Goal: Task Accomplishment & Management: Manage account settings

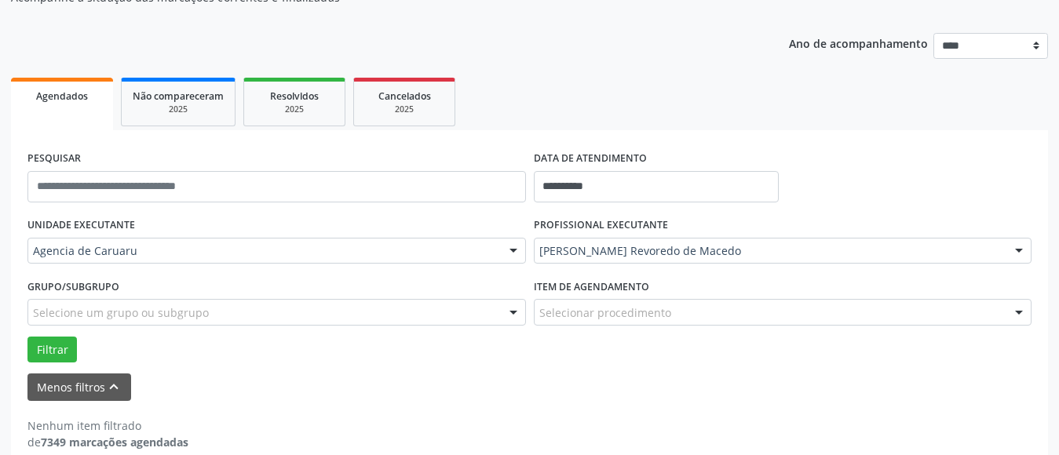
scroll to position [180, 0]
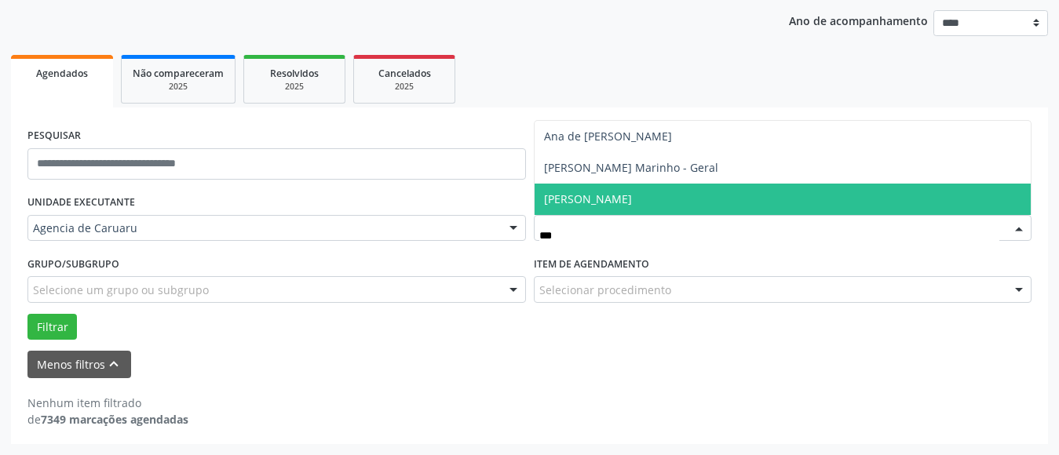
click at [632, 201] on span "[PERSON_NAME]" at bounding box center [588, 199] width 88 height 15
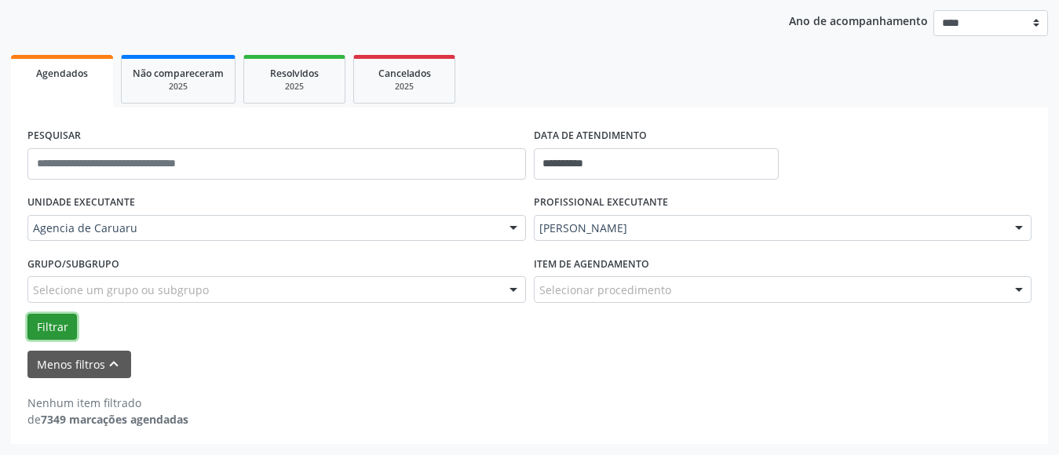
click at [68, 323] on button "Filtrar" at bounding box center [51, 327] width 49 height 27
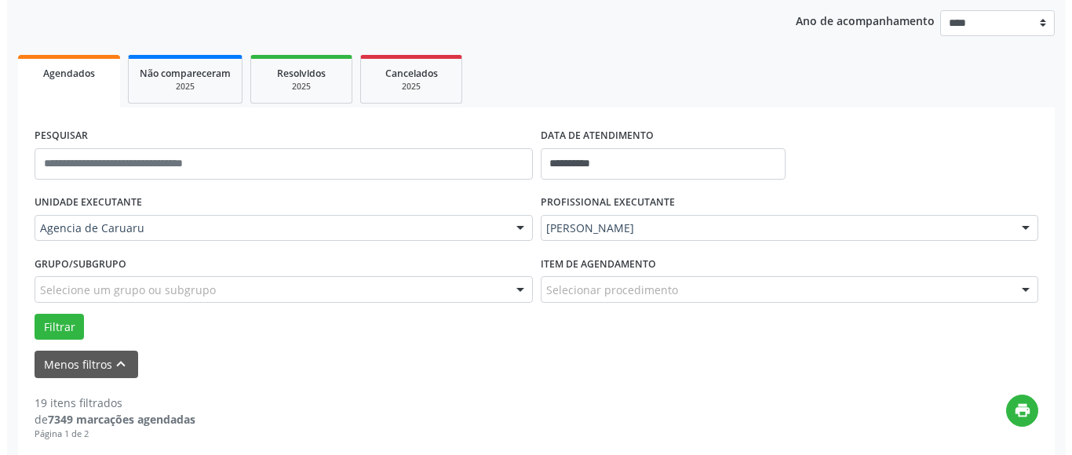
scroll to position [387, 0]
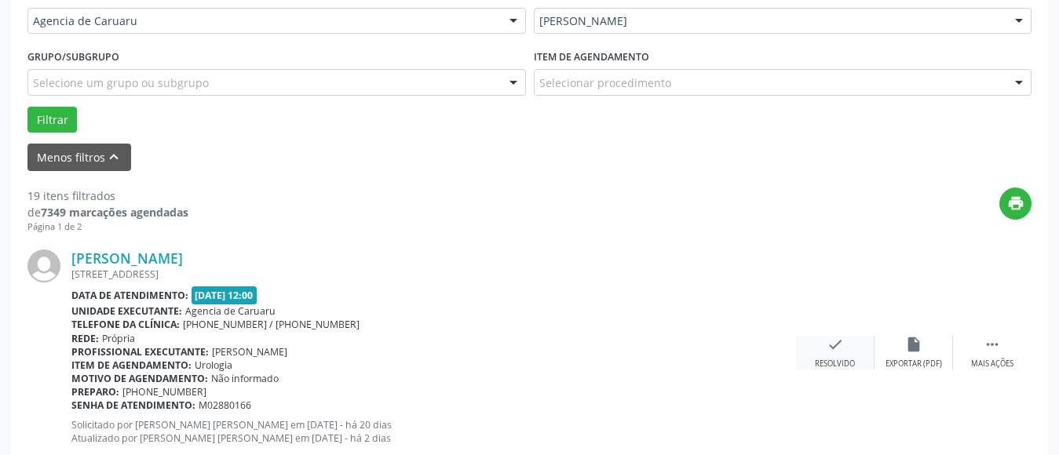
click at [832, 356] on div "check Resolvido" at bounding box center [835, 353] width 78 height 34
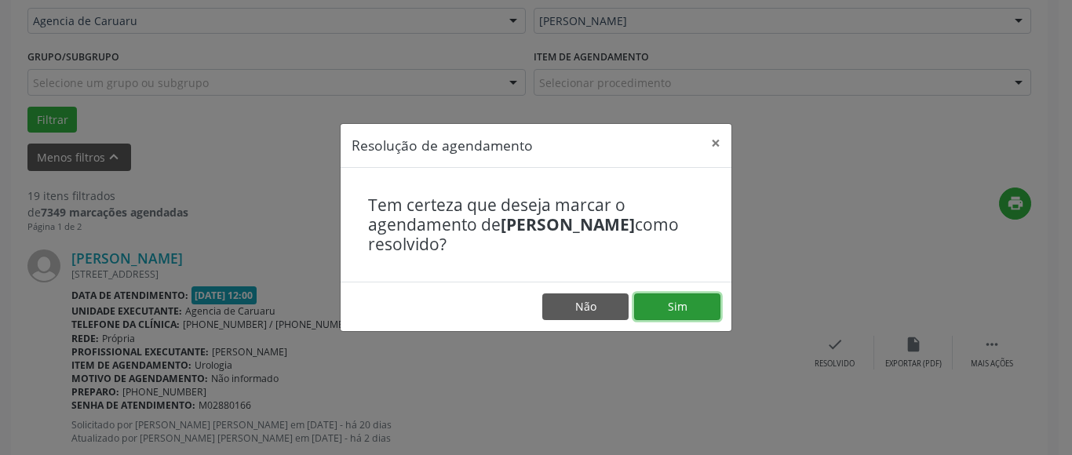
click at [679, 298] on button "Sim" at bounding box center [677, 307] width 86 height 27
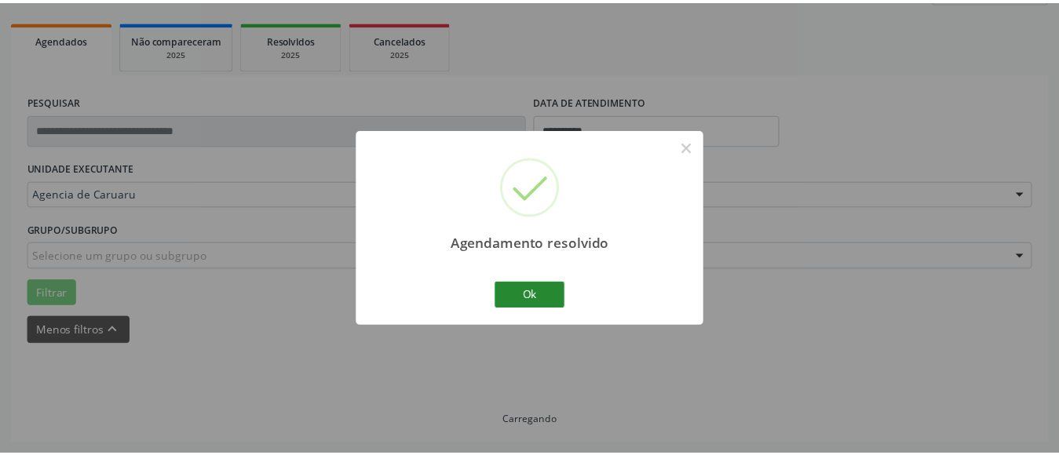
scroll to position [214, 0]
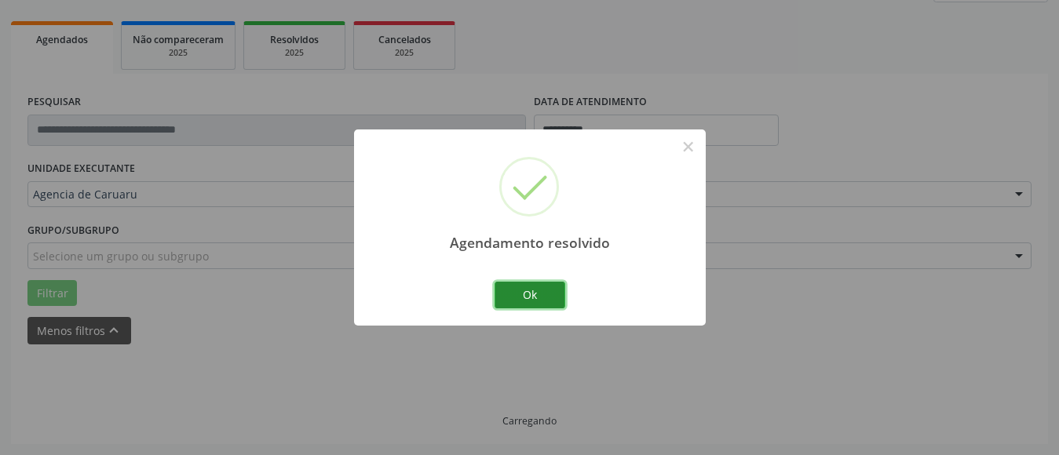
click at [522, 295] on button "Ok" at bounding box center [530, 295] width 71 height 27
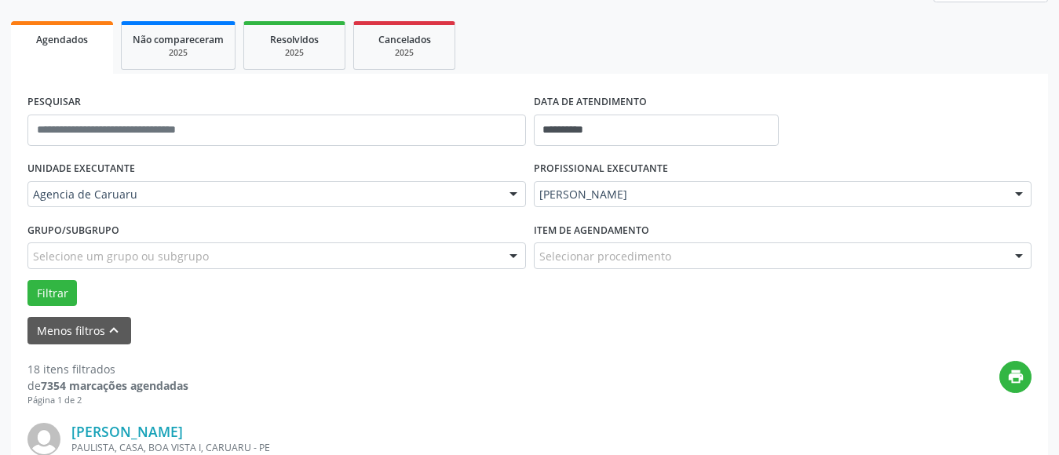
scroll to position [371, 0]
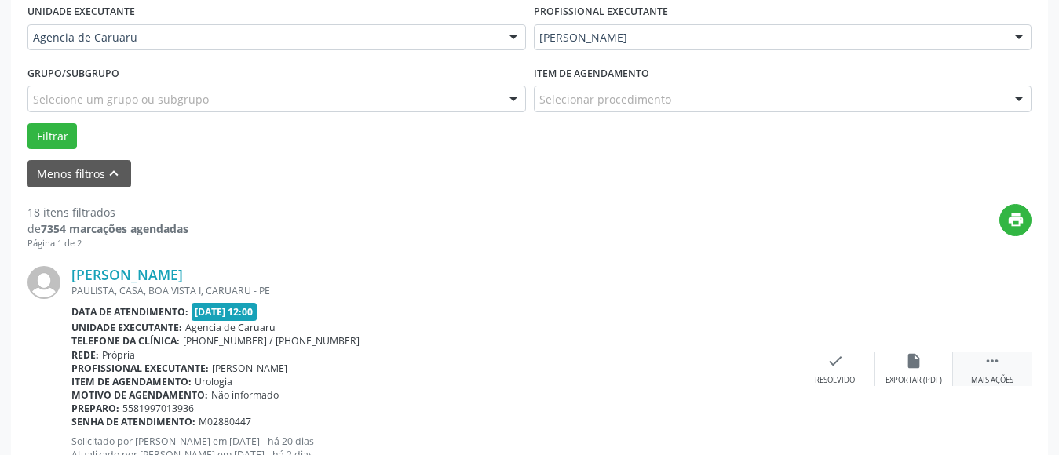
click at [990, 363] on icon "" at bounding box center [992, 360] width 17 height 17
click at [915, 367] on icon "alarm_off" at bounding box center [913, 360] width 17 height 17
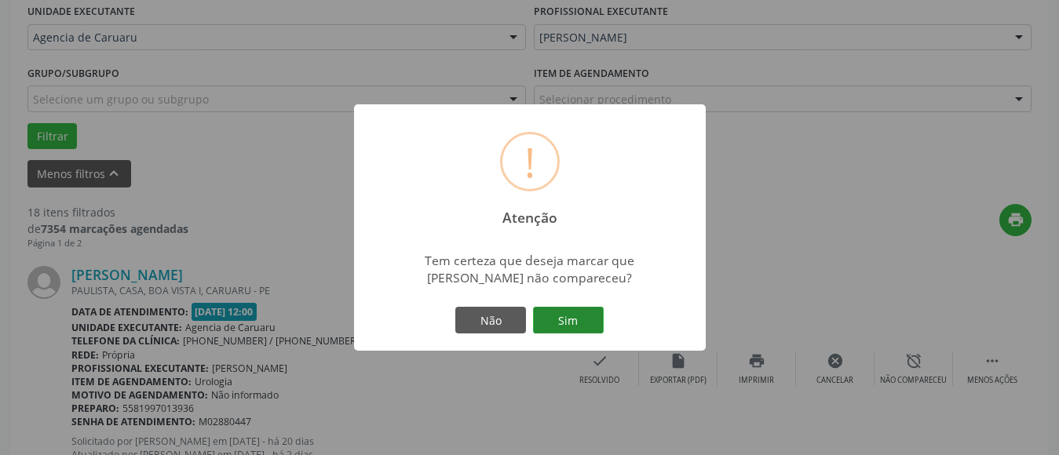
click at [581, 323] on button "Sim" at bounding box center [568, 320] width 71 height 27
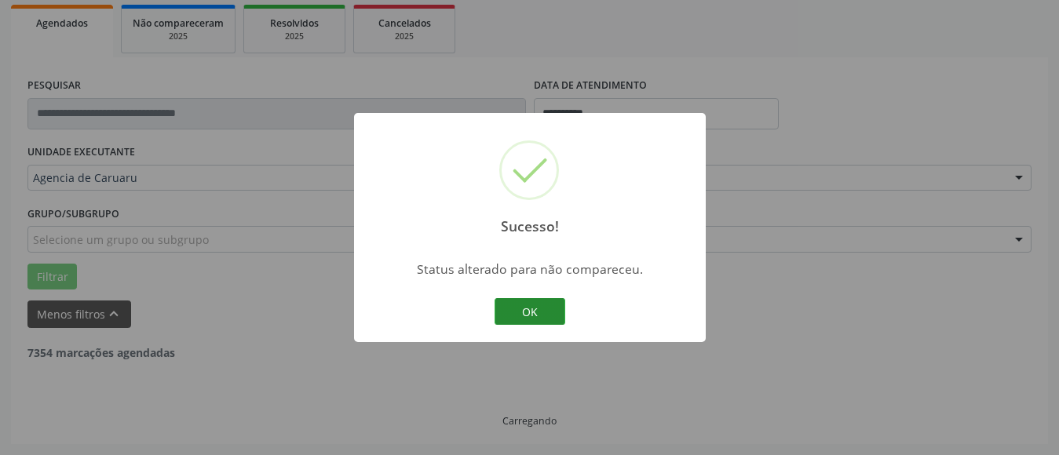
scroll to position [230, 0]
click at [537, 309] on button "OK" at bounding box center [530, 311] width 71 height 27
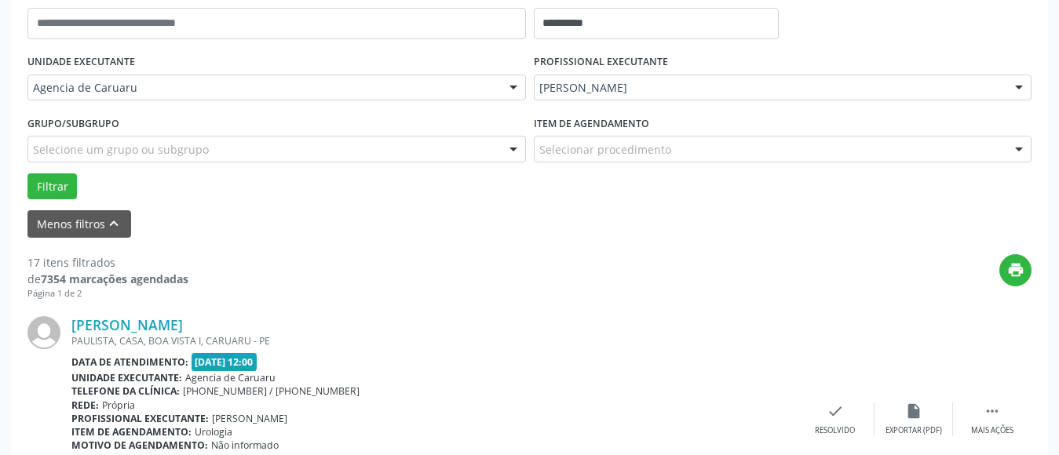
scroll to position [387, 0]
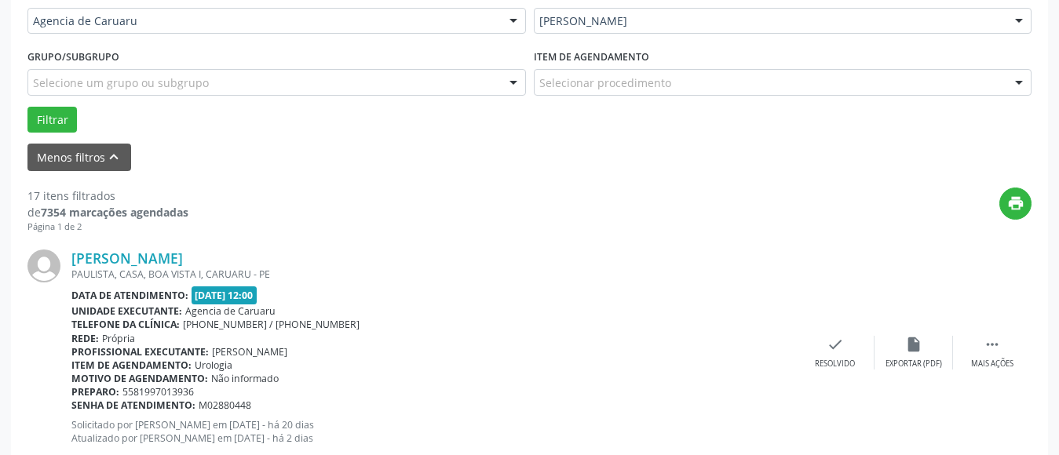
click at [999, 334] on div "[PERSON_NAME] [GEOGRAPHIC_DATA], CASA, [GEOGRAPHIC_DATA] I, [GEOGRAPHIC_DATA] D…" at bounding box center [529, 352] width 1004 height 239
click at [995, 347] on icon "" at bounding box center [992, 344] width 17 height 17
click at [920, 347] on icon "alarm_off" at bounding box center [913, 344] width 17 height 17
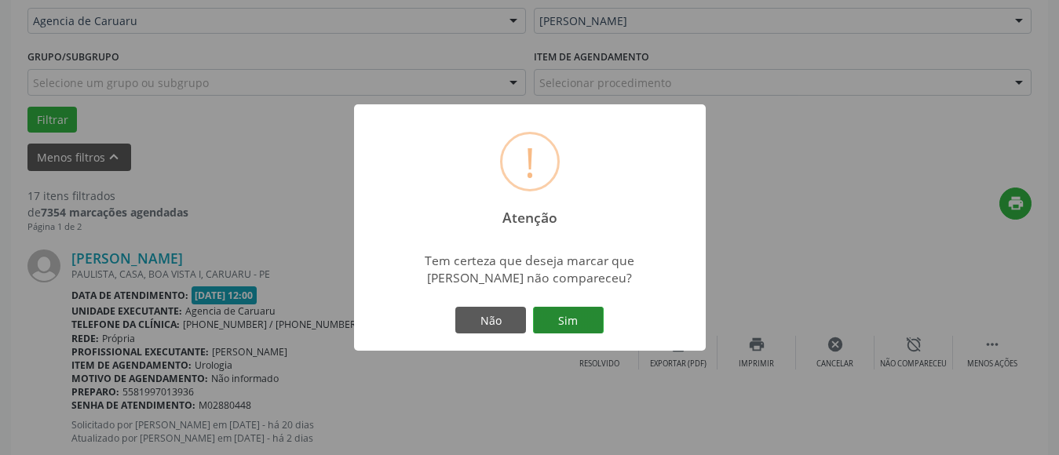
click at [572, 318] on button "Sim" at bounding box center [568, 320] width 71 height 27
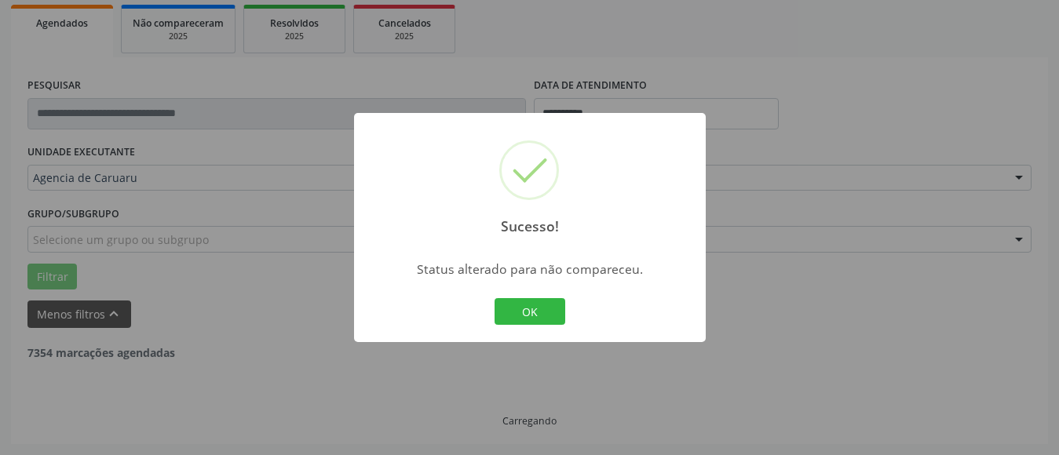
scroll to position [230, 0]
click at [557, 316] on button "OK" at bounding box center [530, 311] width 71 height 27
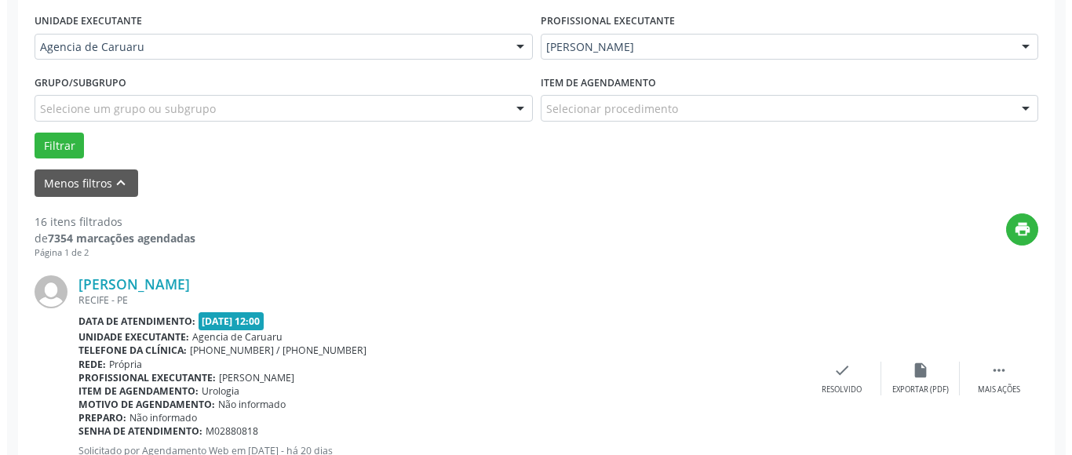
scroll to position [387, 0]
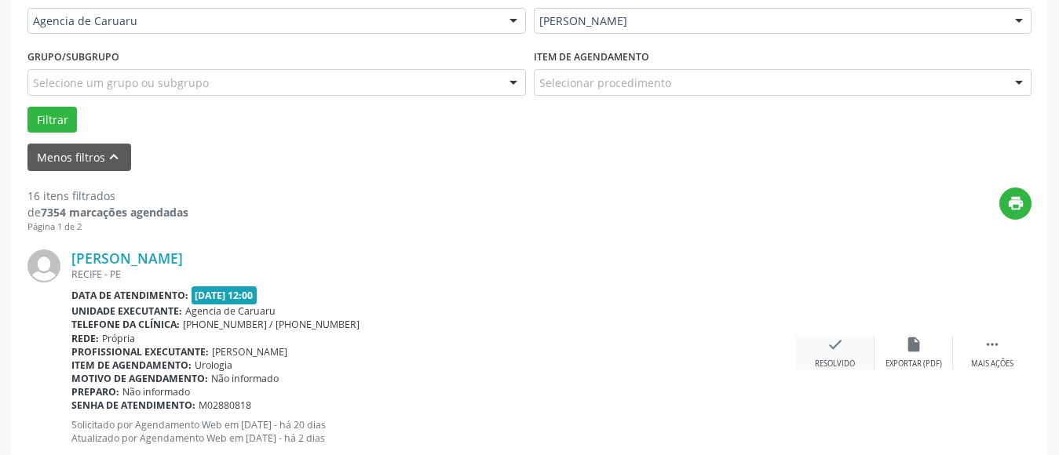
click at [840, 349] on icon "check" at bounding box center [835, 344] width 17 height 17
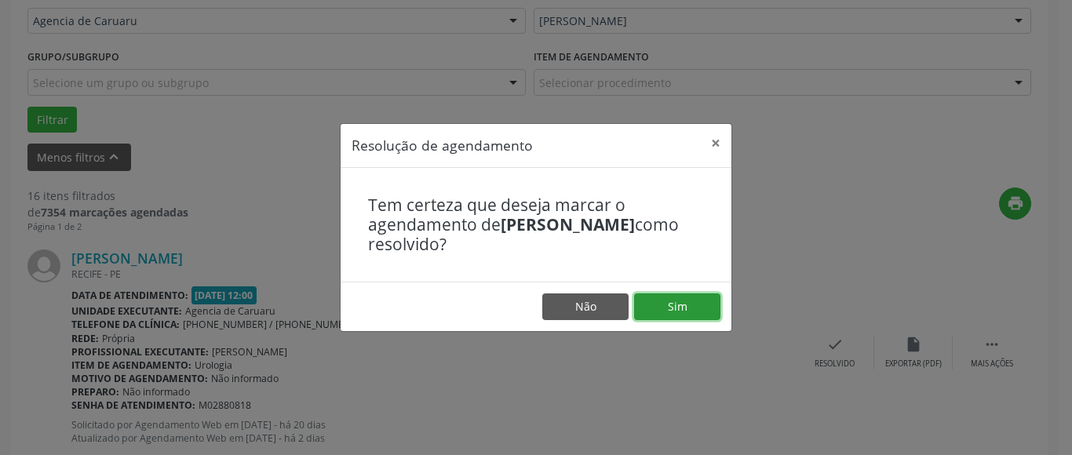
click at [685, 303] on button "Sim" at bounding box center [677, 307] width 86 height 27
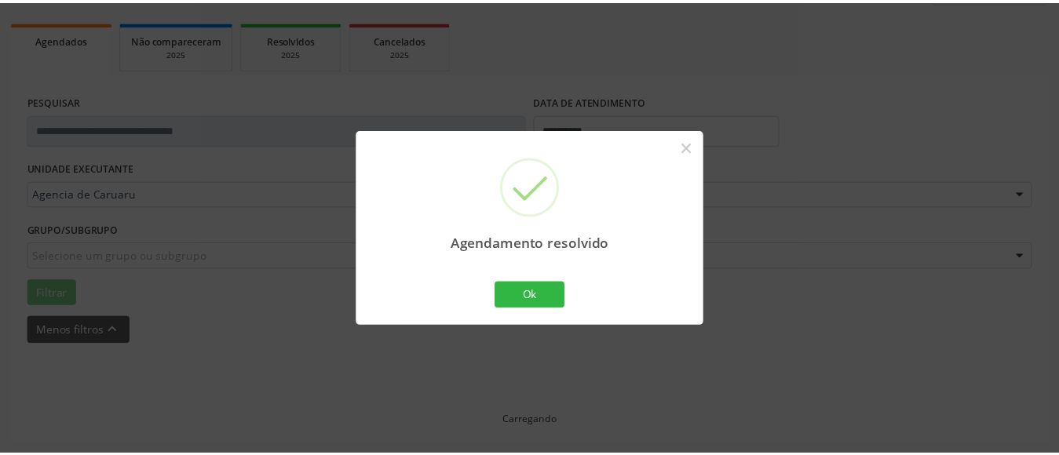
scroll to position [214, 0]
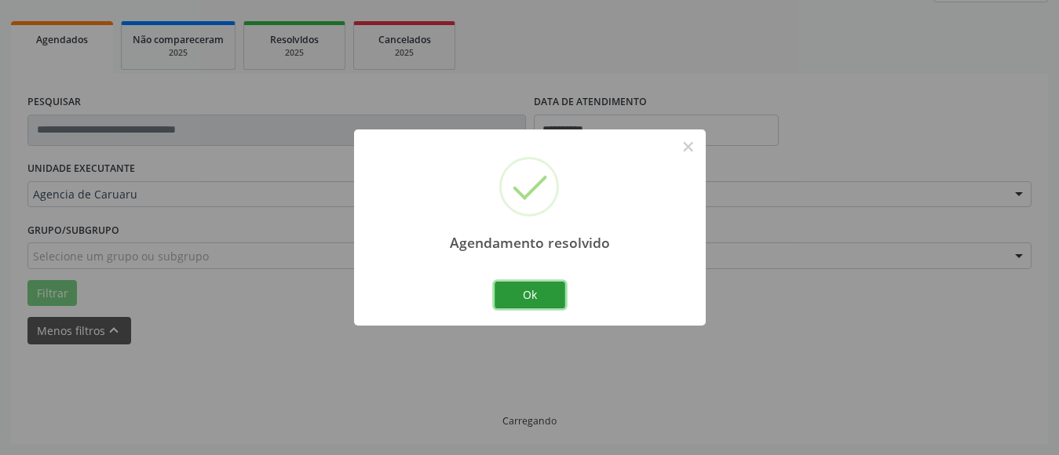
click at [541, 299] on button "Ok" at bounding box center [530, 295] width 71 height 27
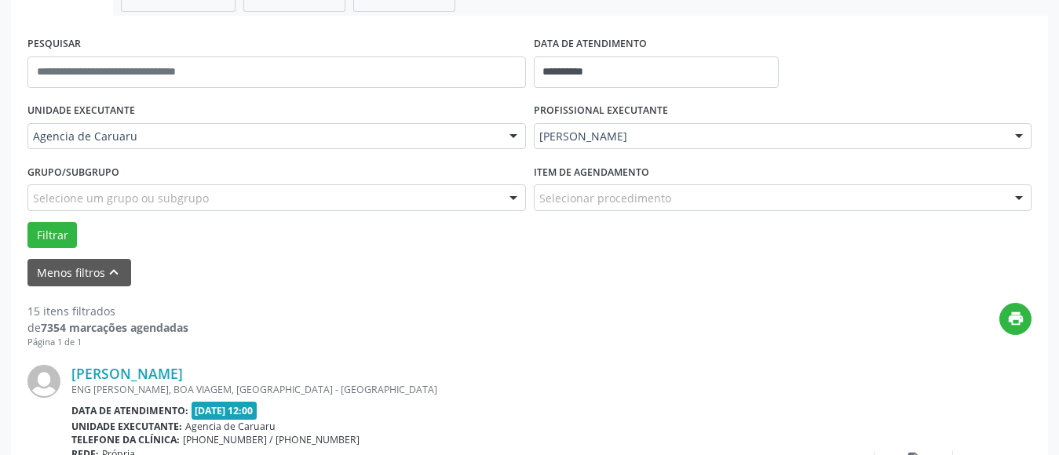
scroll to position [387, 0]
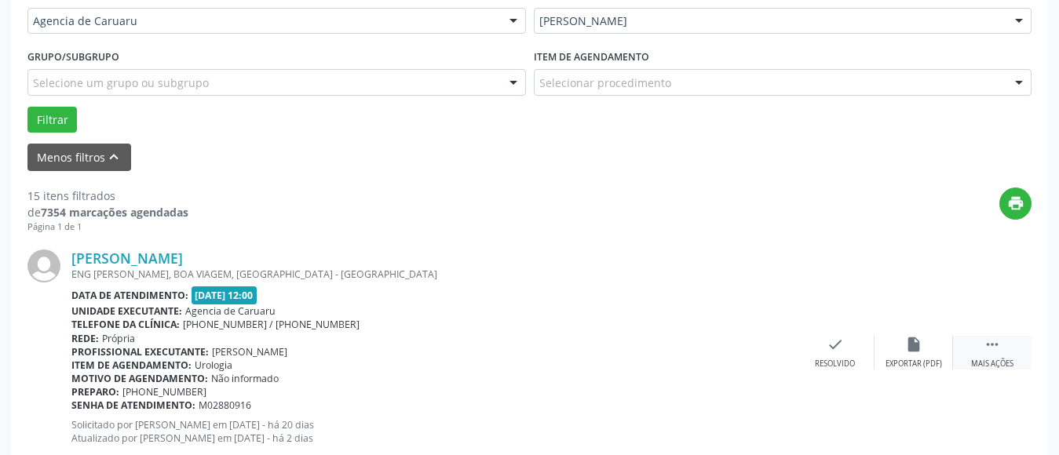
click at [988, 349] on icon "" at bounding box center [992, 344] width 17 height 17
click at [907, 351] on icon "alarm_off" at bounding box center [913, 344] width 17 height 17
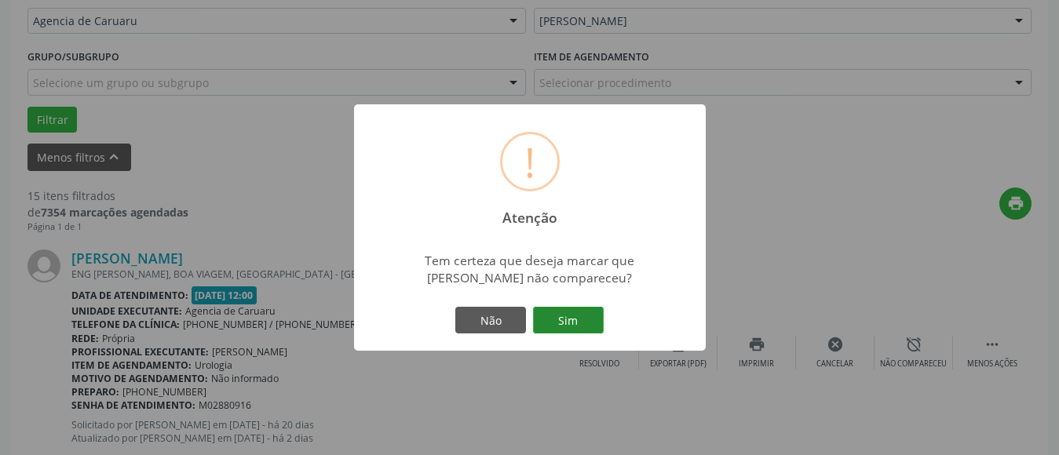
click at [585, 315] on button "Sim" at bounding box center [568, 320] width 71 height 27
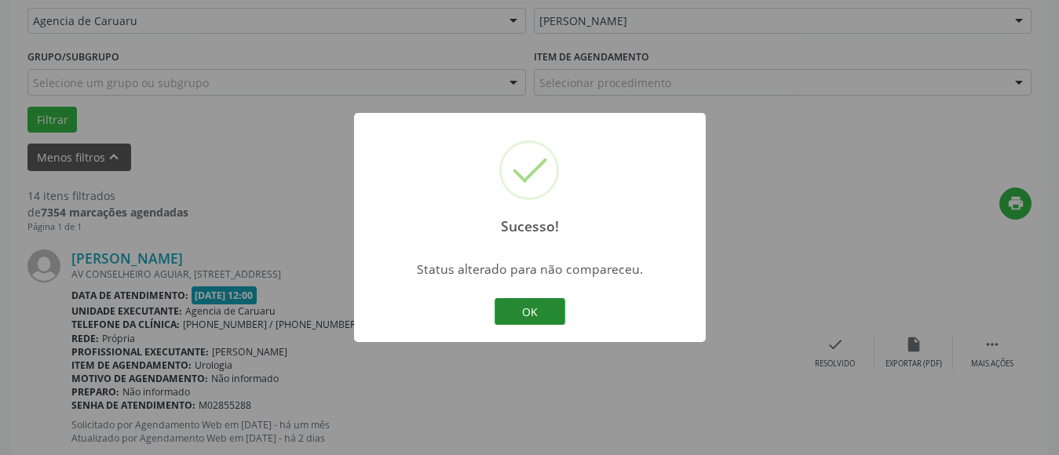
click at [530, 319] on button "OK" at bounding box center [530, 311] width 71 height 27
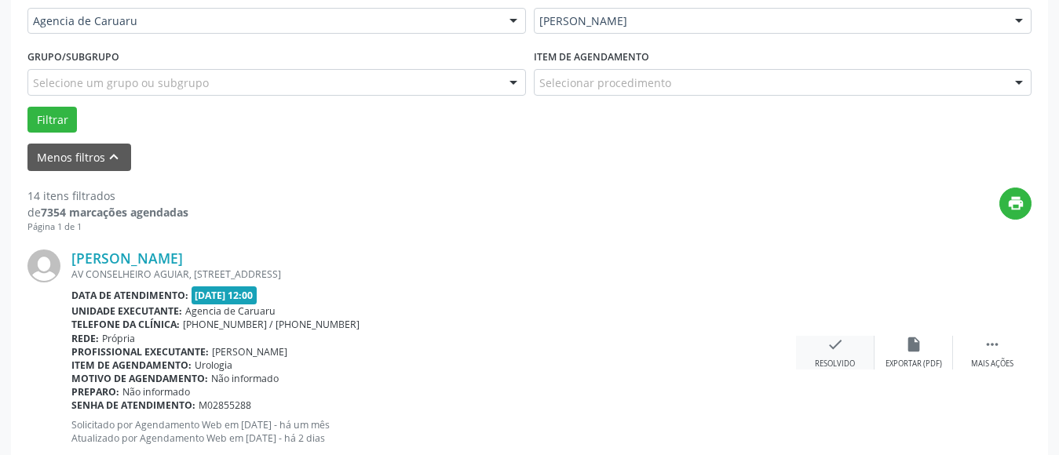
click at [832, 352] on icon "check" at bounding box center [835, 344] width 17 height 17
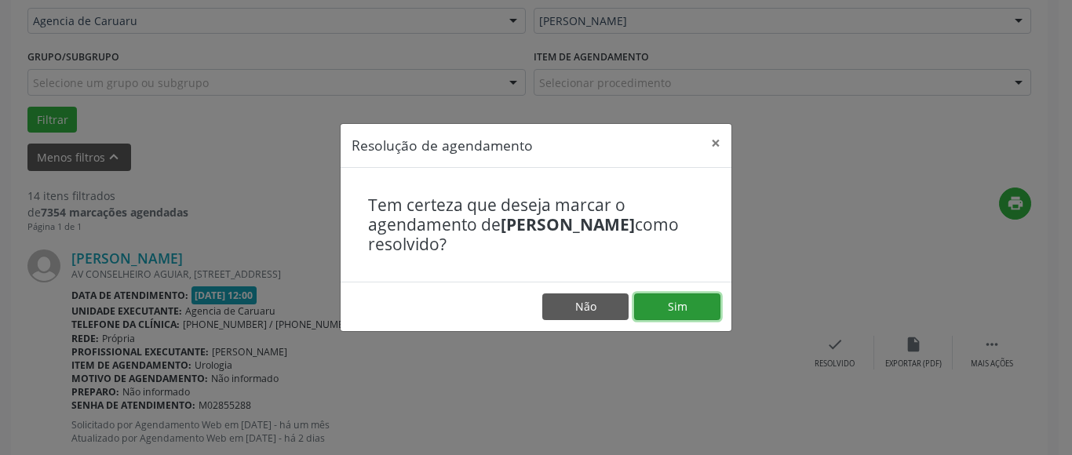
click at [707, 296] on button "Sim" at bounding box center [677, 307] width 86 height 27
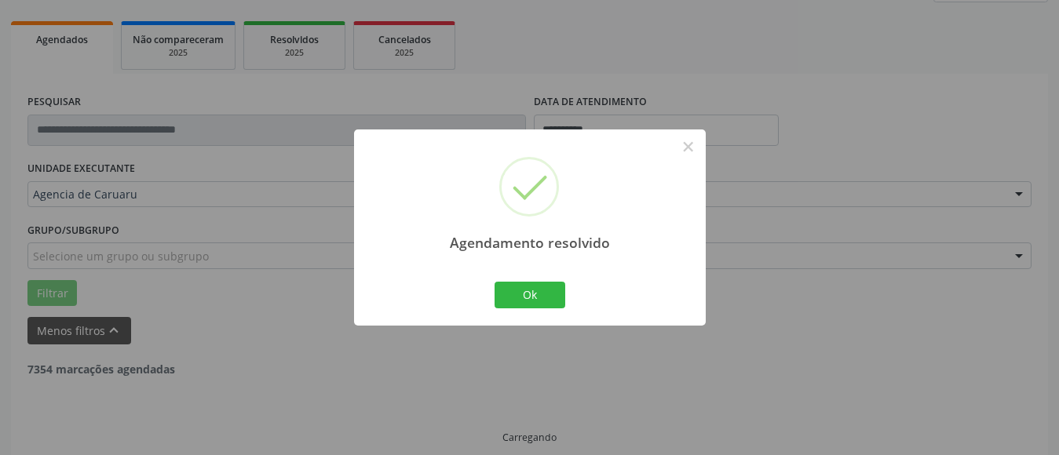
scroll to position [230, 0]
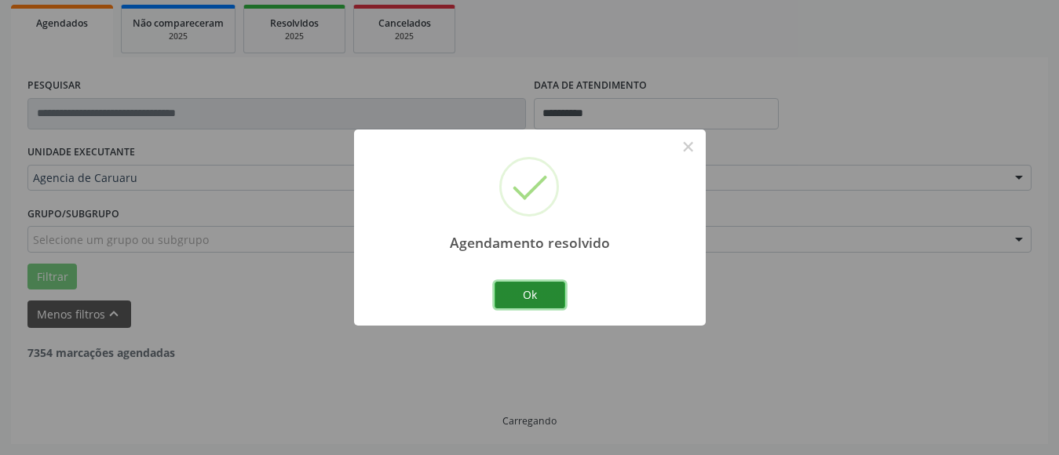
click at [524, 296] on button "Ok" at bounding box center [530, 295] width 71 height 27
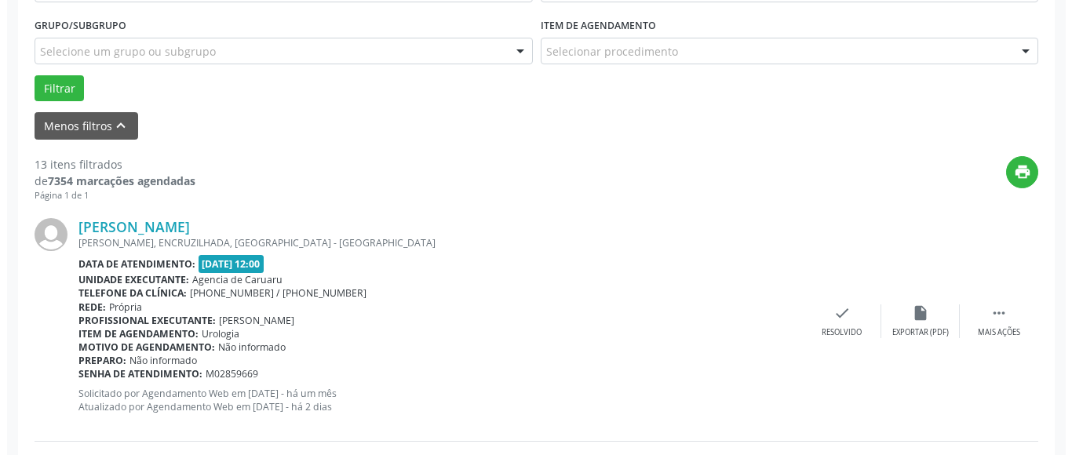
scroll to position [466, 0]
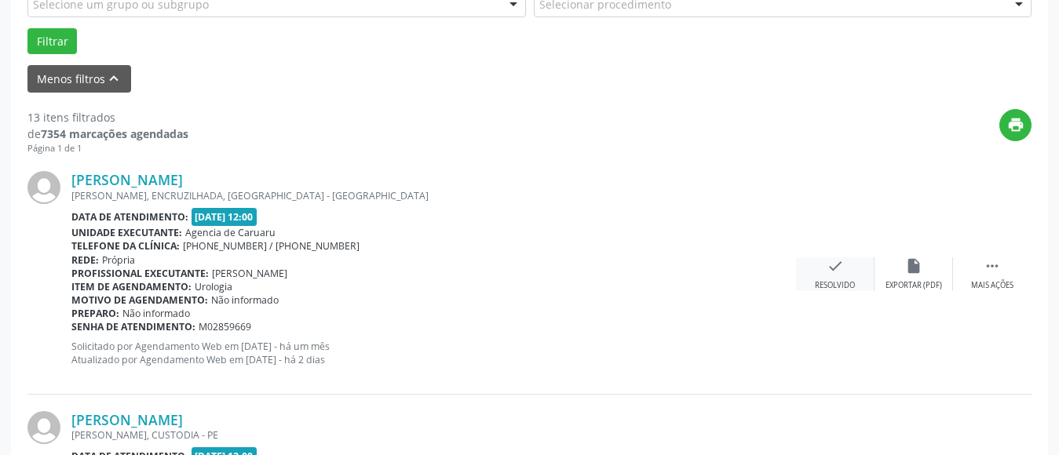
click at [838, 289] on div "Resolvido" at bounding box center [835, 285] width 40 height 11
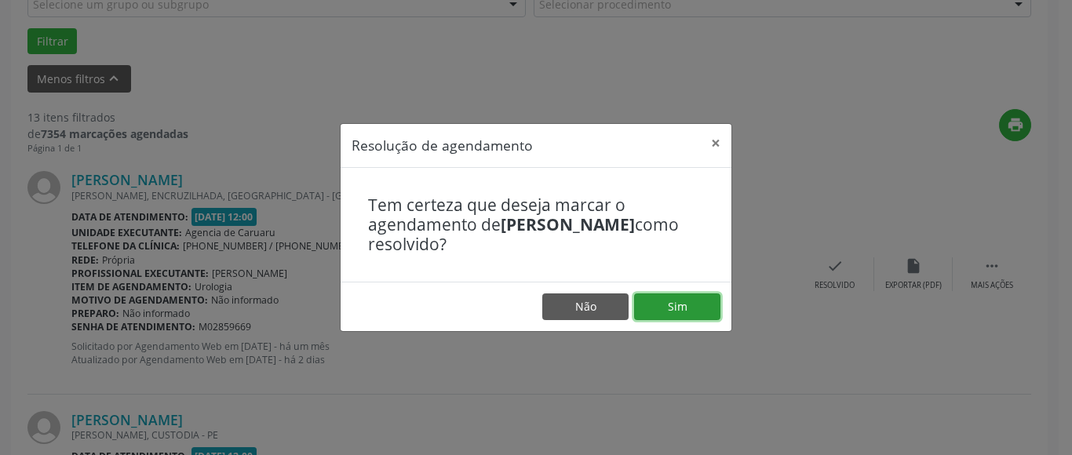
click at [692, 305] on button "Sim" at bounding box center [677, 307] width 86 height 27
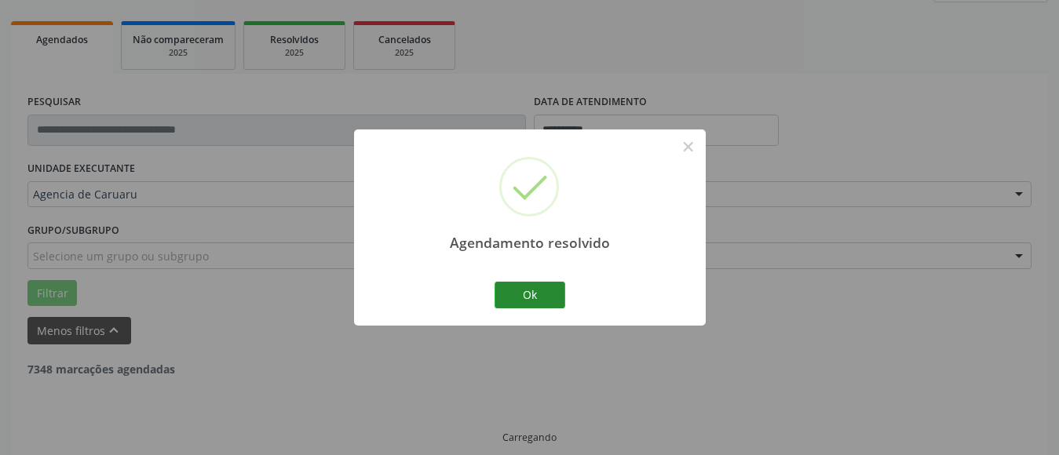
scroll to position [230, 0]
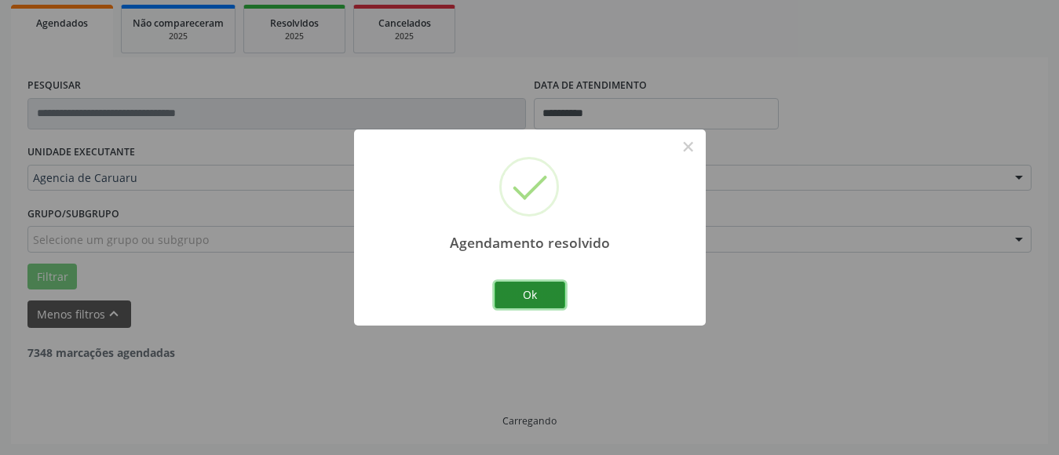
click at [510, 292] on button "Ok" at bounding box center [530, 295] width 71 height 27
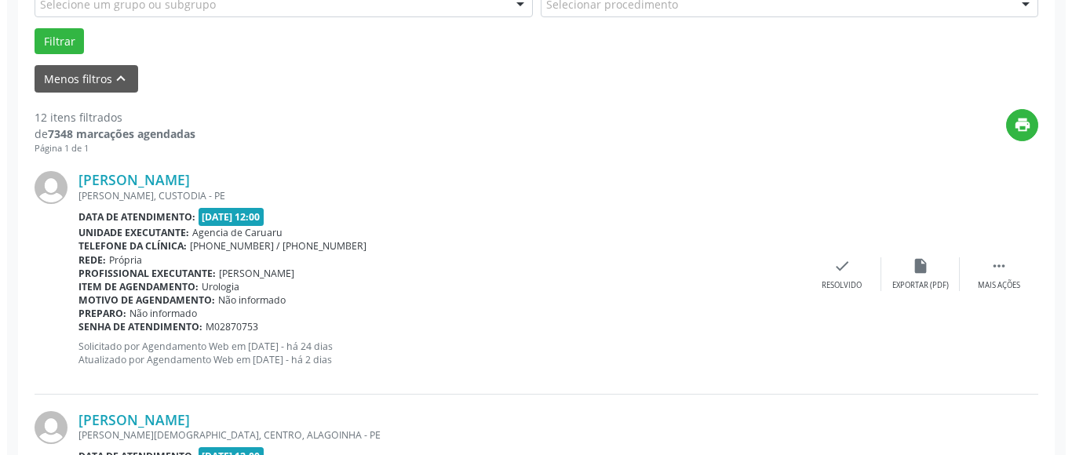
scroll to position [544, 0]
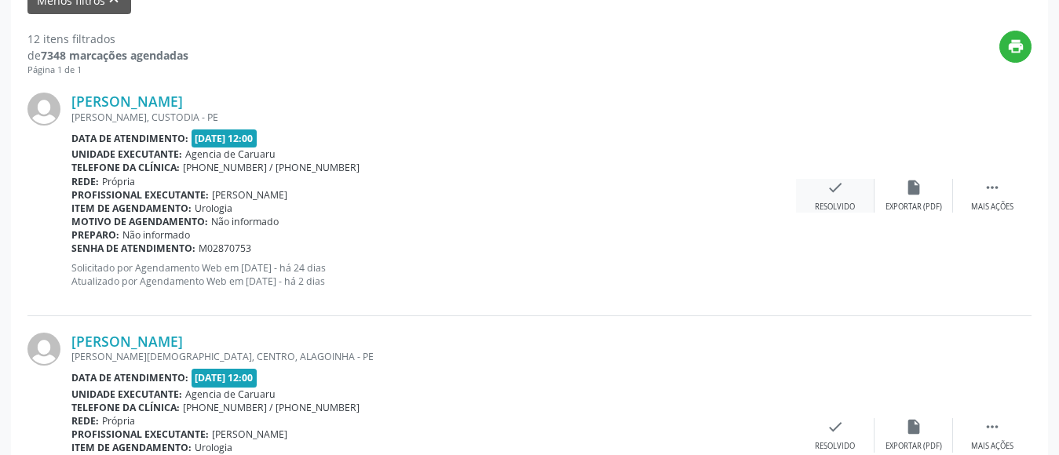
click at [831, 203] on div "Resolvido" at bounding box center [835, 207] width 40 height 11
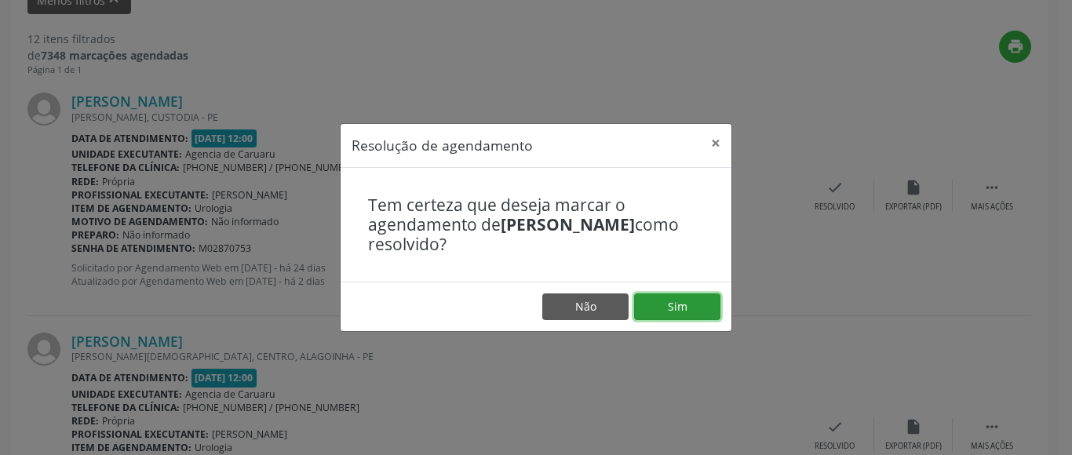
click at [677, 306] on button "Sim" at bounding box center [677, 307] width 86 height 27
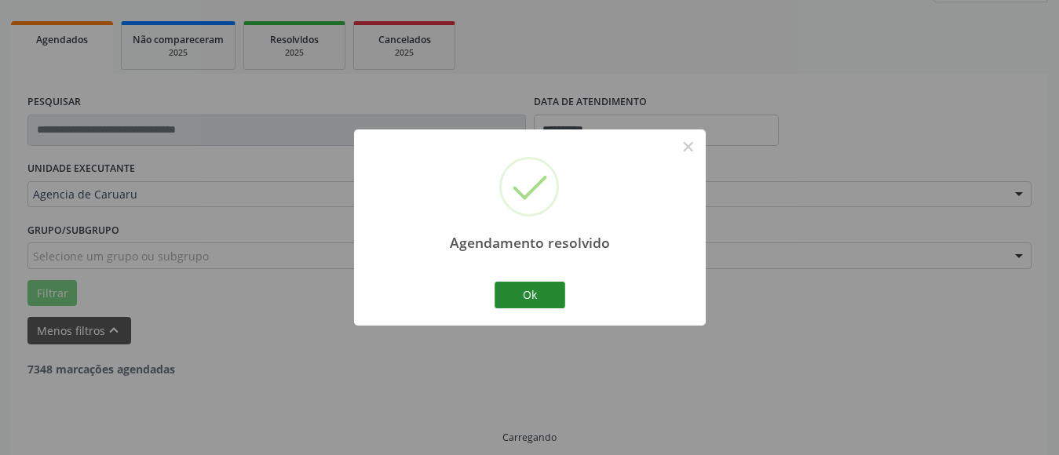
scroll to position [230, 0]
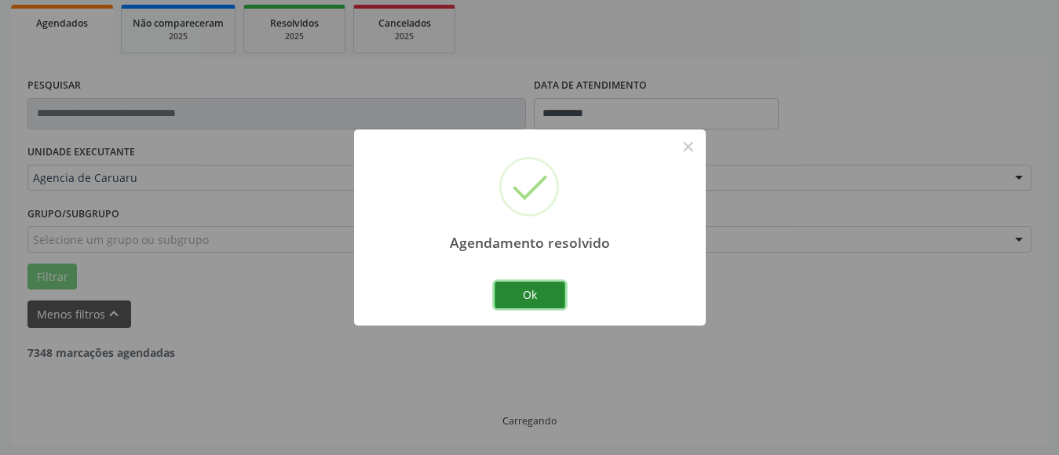
click at [555, 286] on button "Ok" at bounding box center [530, 295] width 71 height 27
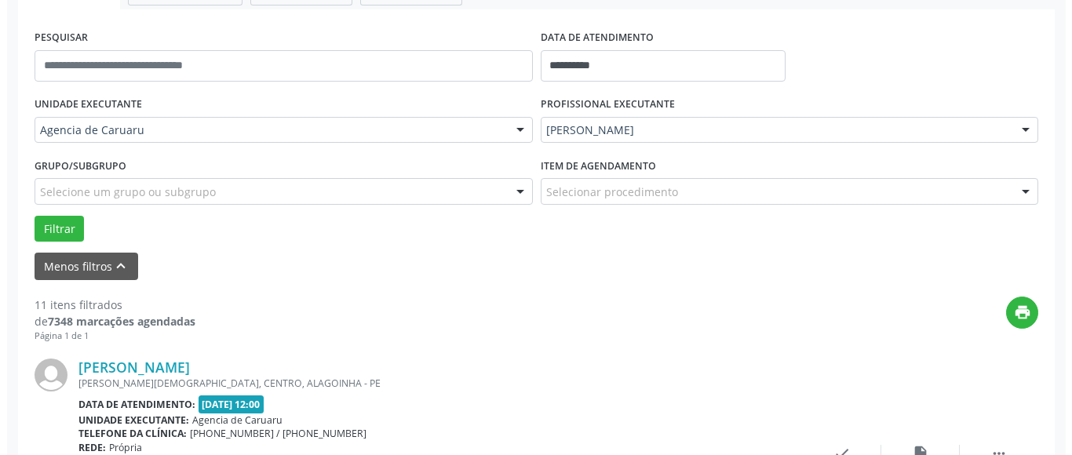
scroll to position [387, 0]
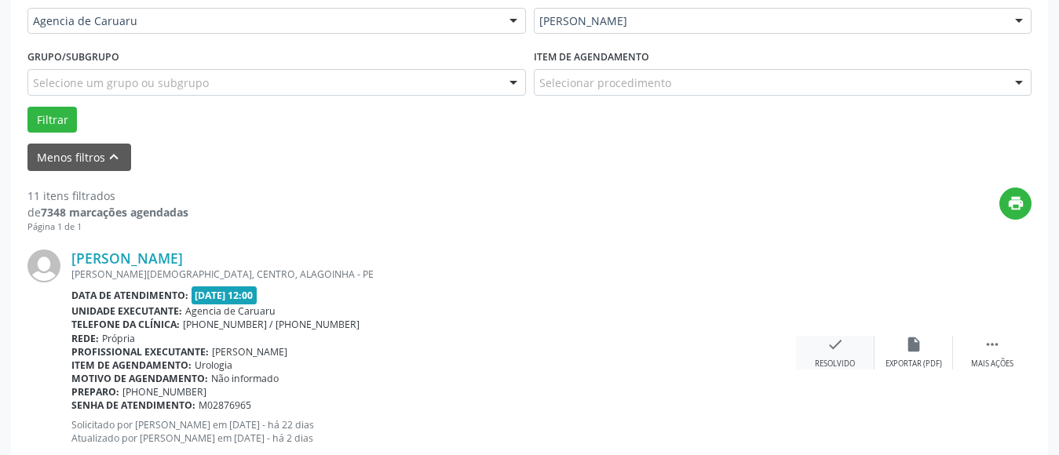
click at [838, 352] on icon "check" at bounding box center [835, 344] width 17 height 17
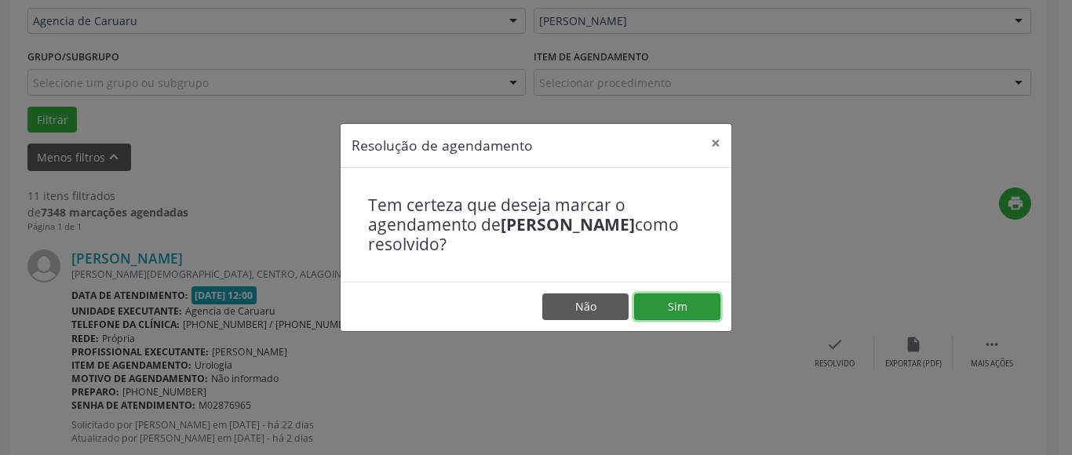
click at [688, 313] on button "Sim" at bounding box center [677, 307] width 86 height 27
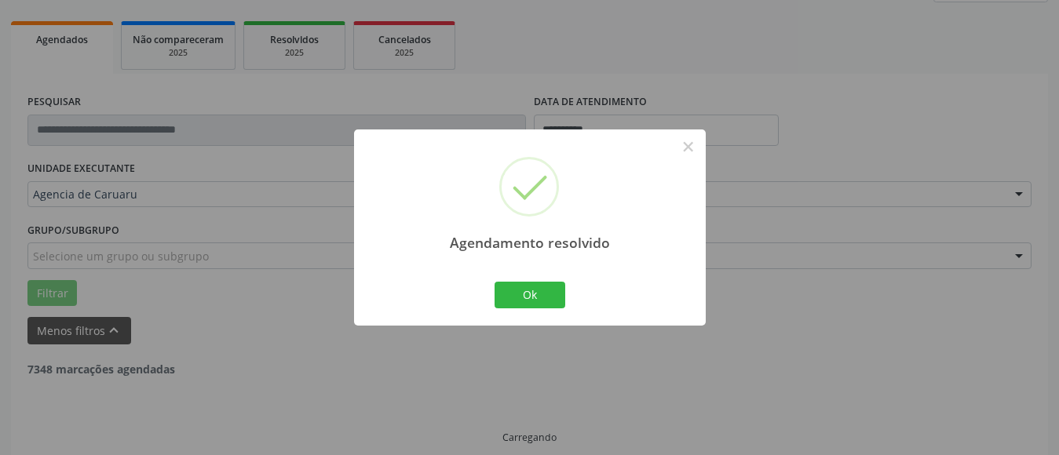
scroll to position [230, 0]
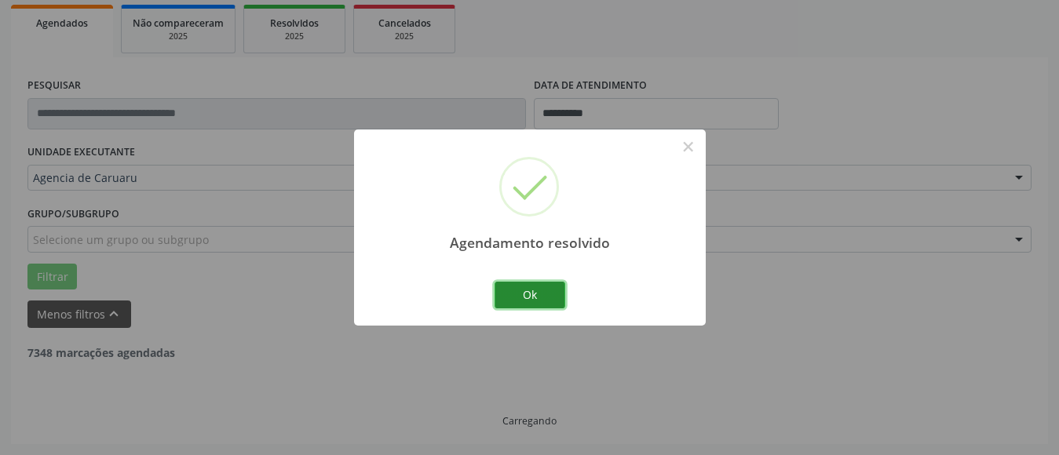
click at [542, 299] on button "Ok" at bounding box center [530, 295] width 71 height 27
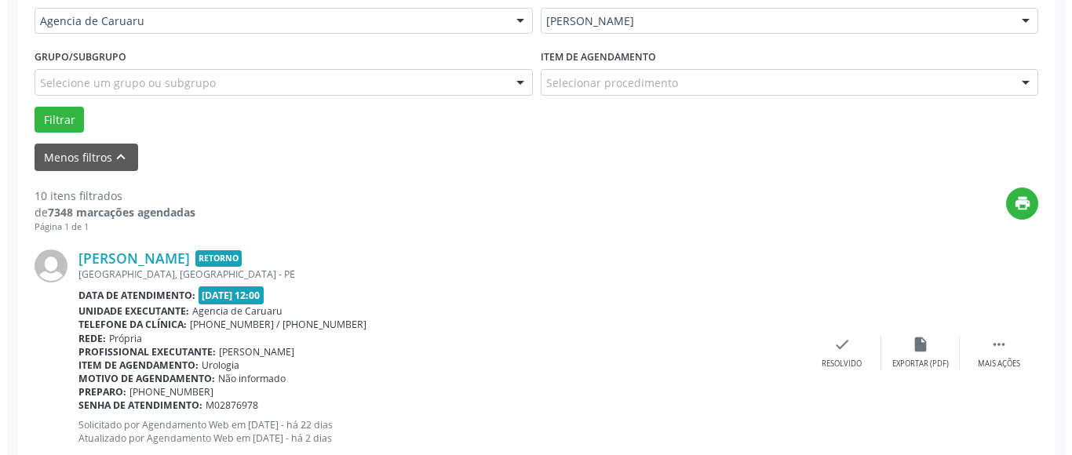
scroll to position [466, 0]
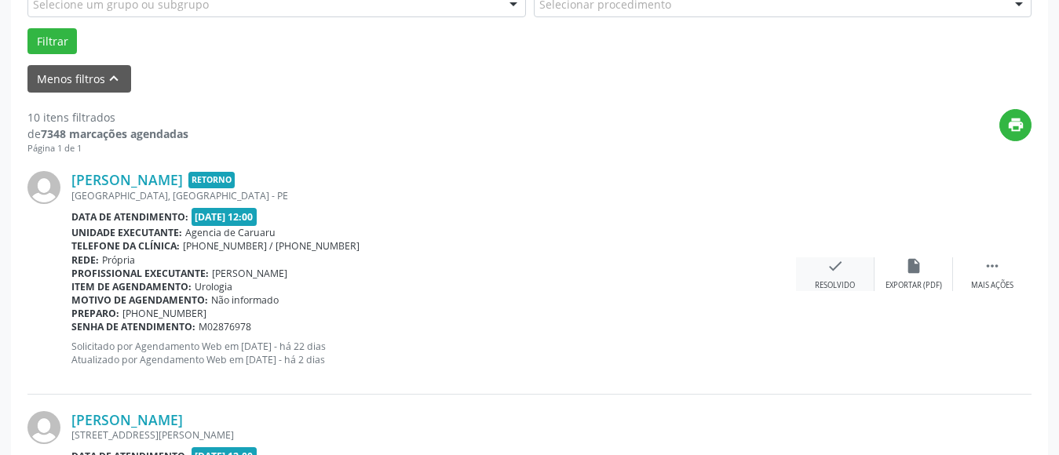
click at [833, 280] on div "Resolvido" at bounding box center [835, 285] width 40 height 11
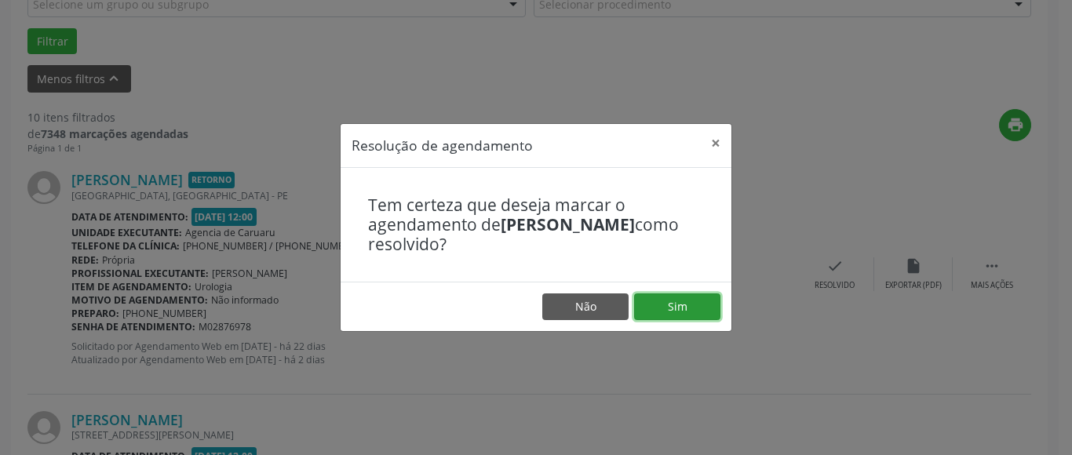
click at [683, 312] on button "Sim" at bounding box center [677, 307] width 86 height 27
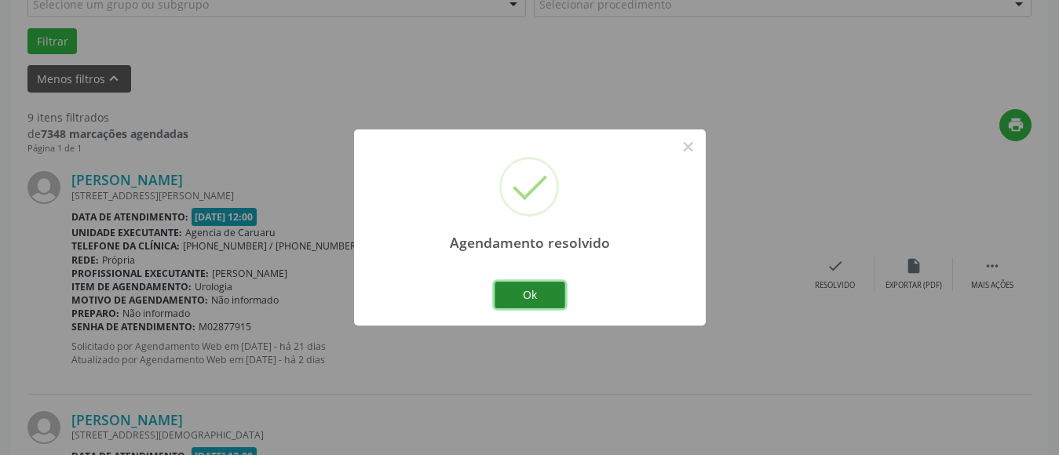
click at [537, 296] on button "Ok" at bounding box center [530, 295] width 71 height 27
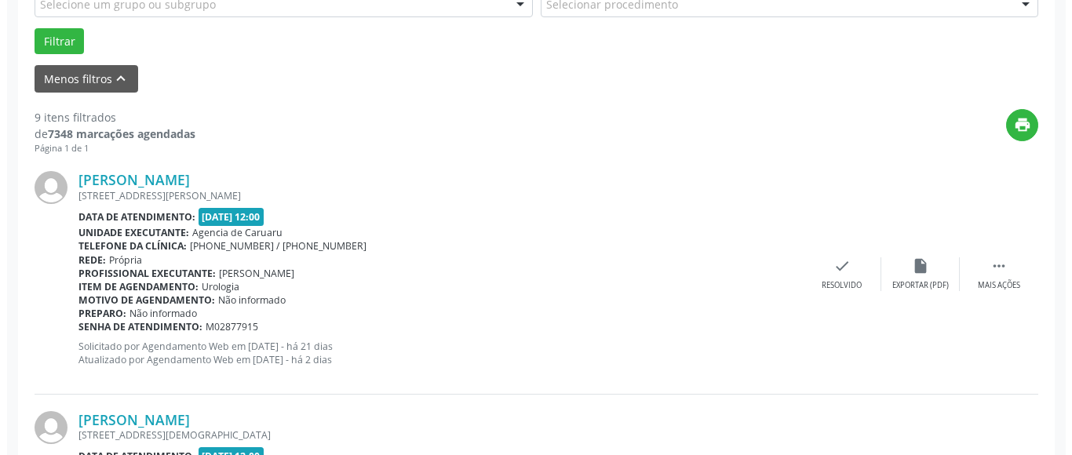
scroll to position [544, 0]
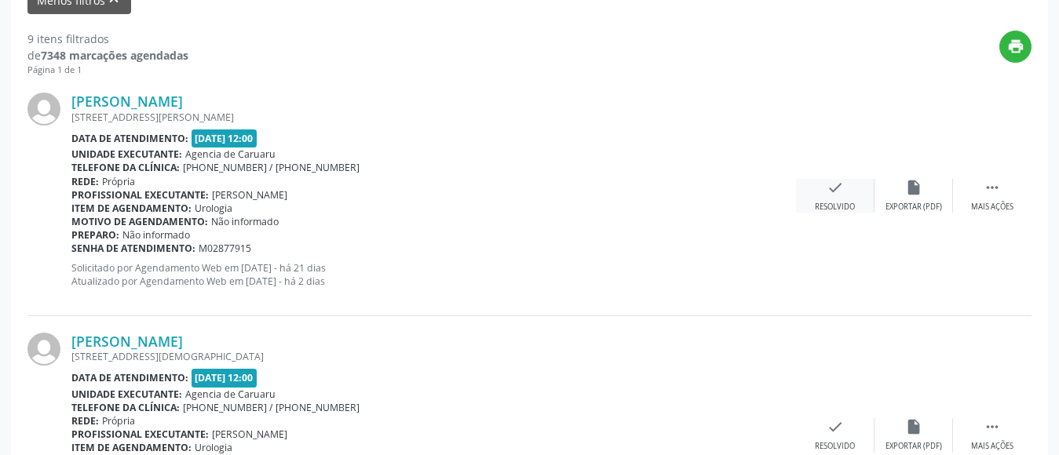
click at [828, 197] on div "check Resolvido" at bounding box center [835, 196] width 78 height 34
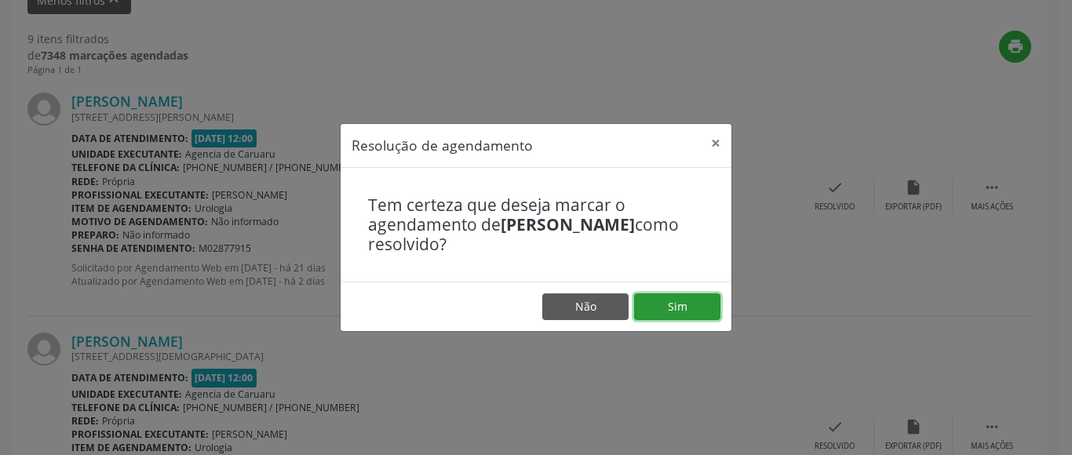
click at [700, 304] on button "Sim" at bounding box center [677, 307] width 86 height 27
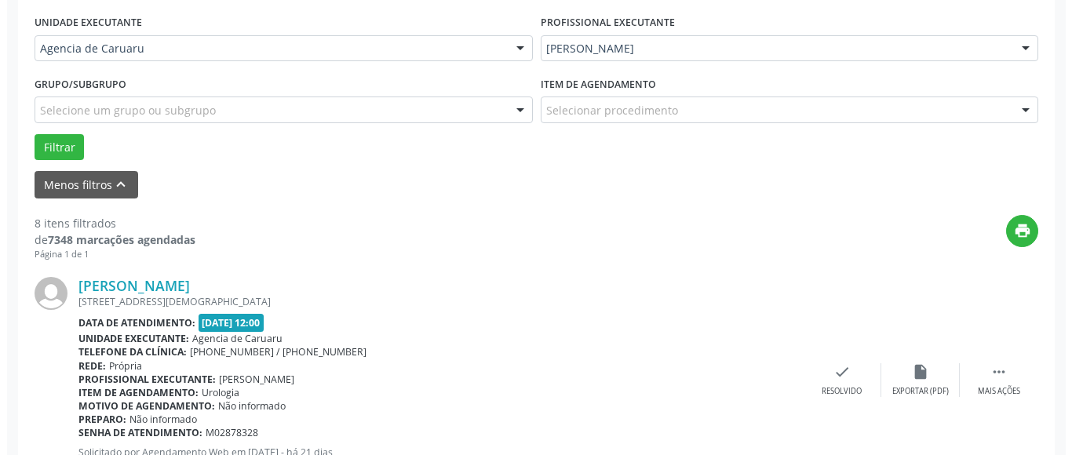
scroll to position [387, 0]
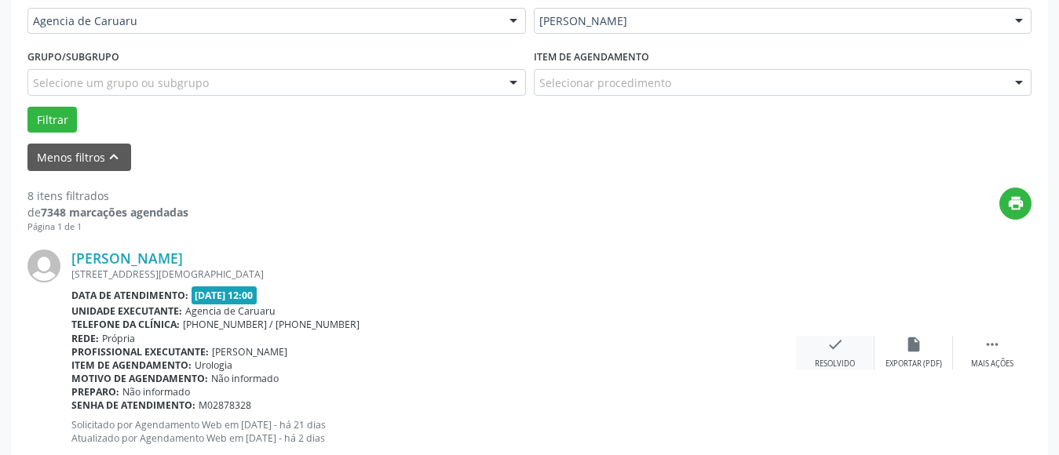
click at [842, 350] on icon "check" at bounding box center [835, 344] width 17 height 17
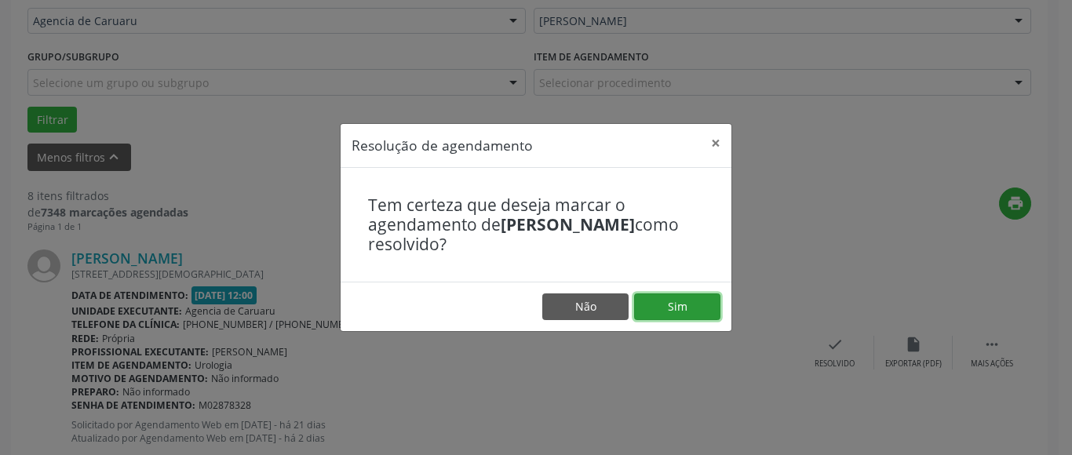
click at [703, 315] on button "Sim" at bounding box center [677, 307] width 86 height 27
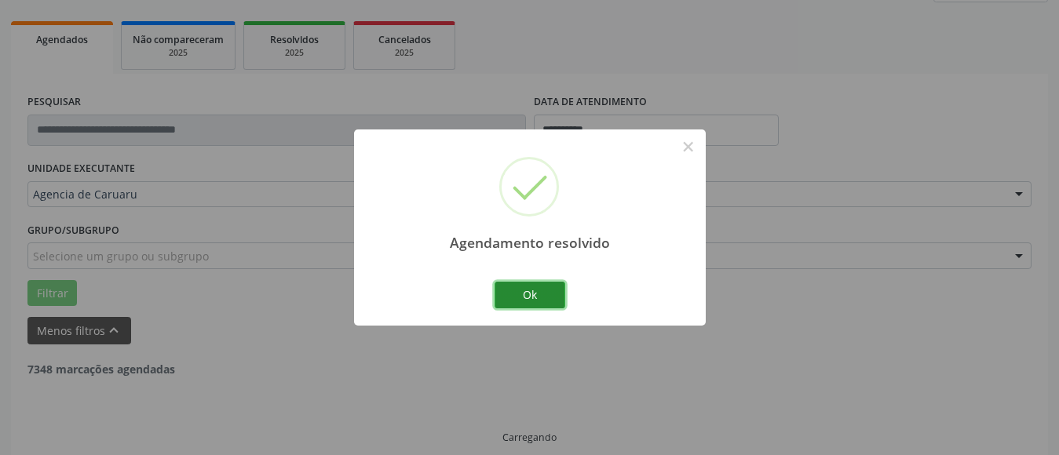
scroll to position [230, 0]
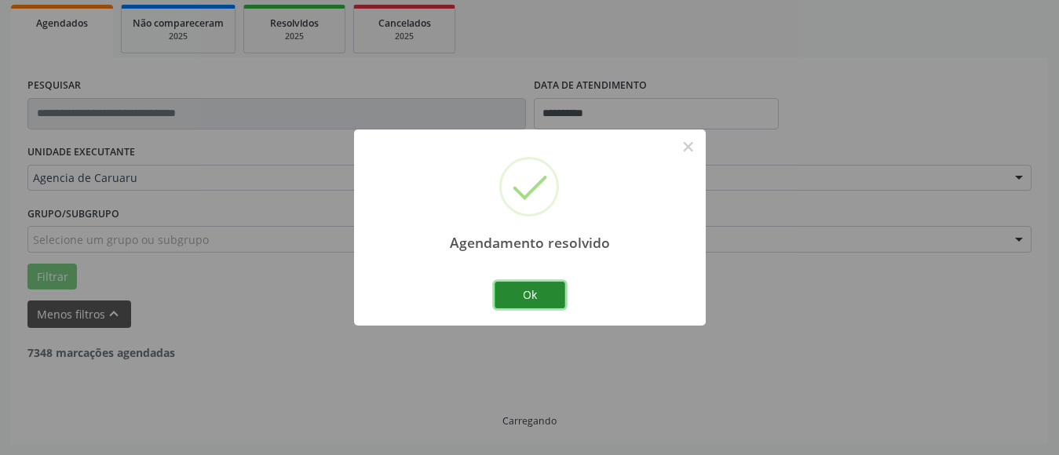
click at [522, 286] on button "Ok" at bounding box center [530, 295] width 71 height 27
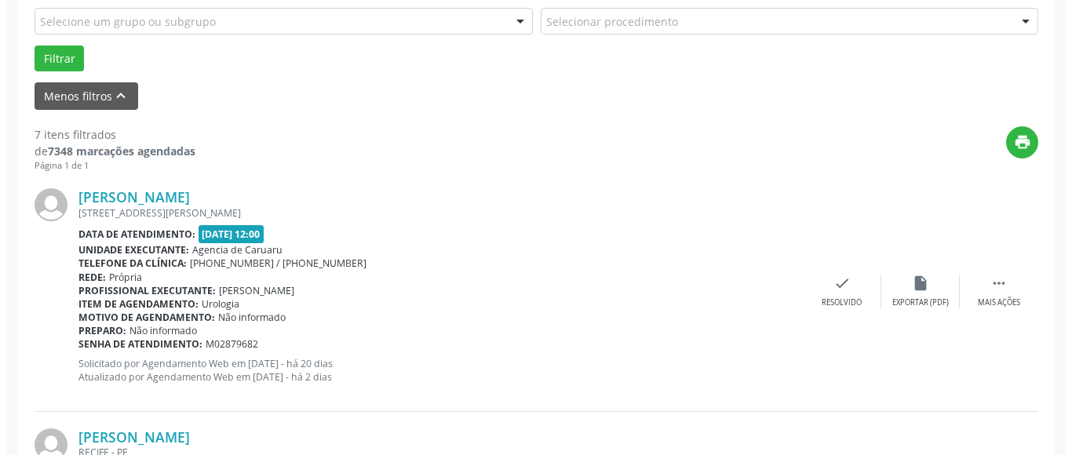
scroll to position [466, 0]
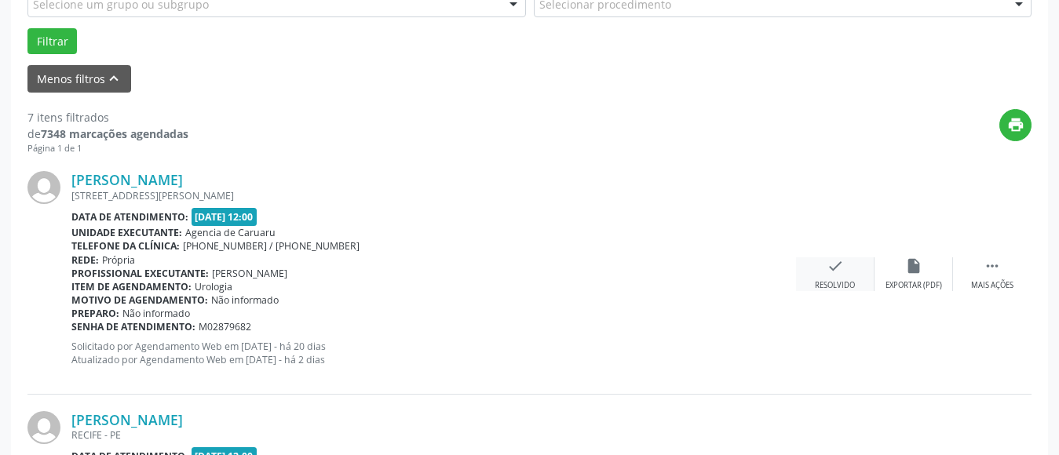
click at [850, 285] on div "Resolvido" at bounding box center [835, 285] width 40 height 11
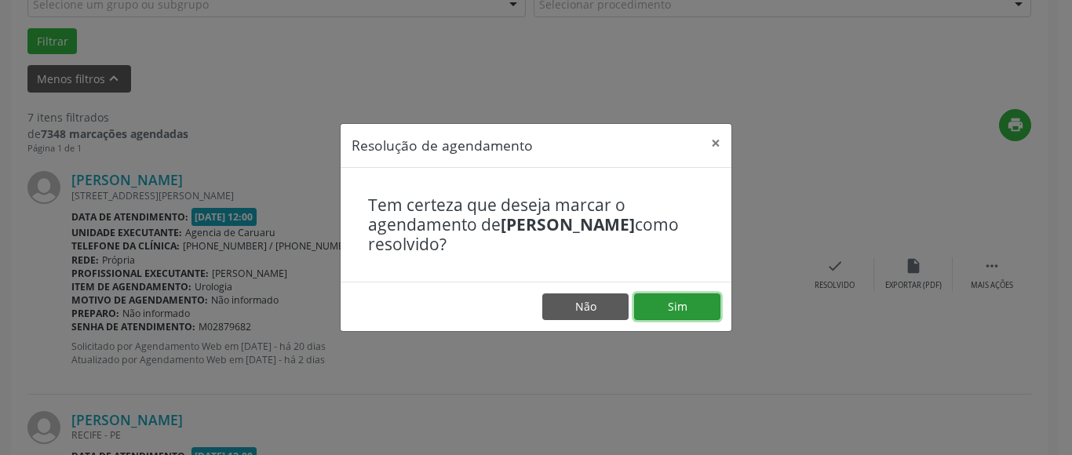
click at [663, 305] on button "Sim" at bounding box center [677, 307] width 86 height 27
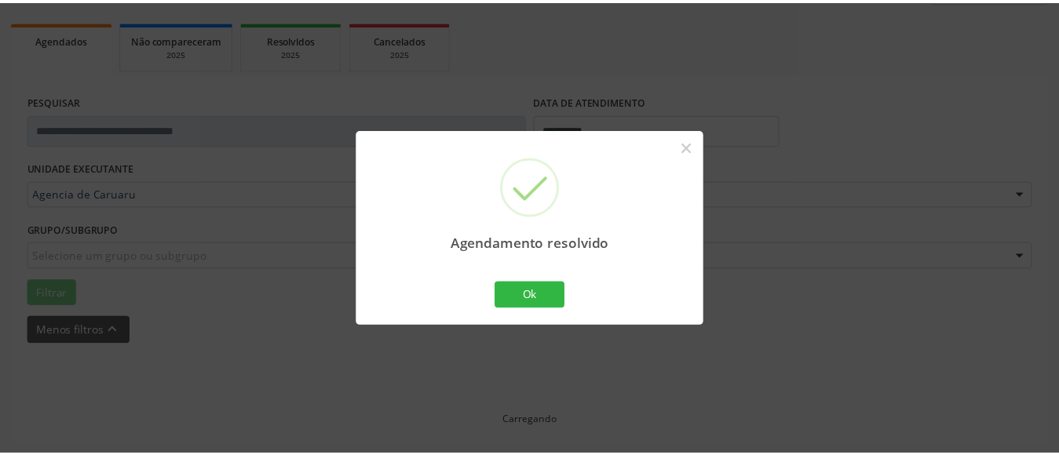
scroll to position [230, 0]
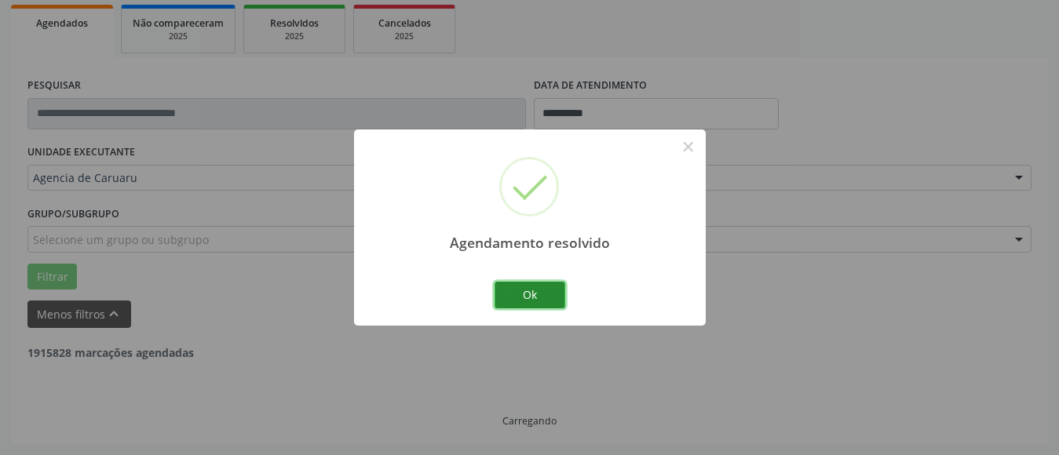
click at [529, 301] on button "Ok" at bounding box center [530, 295] width 71 height 27
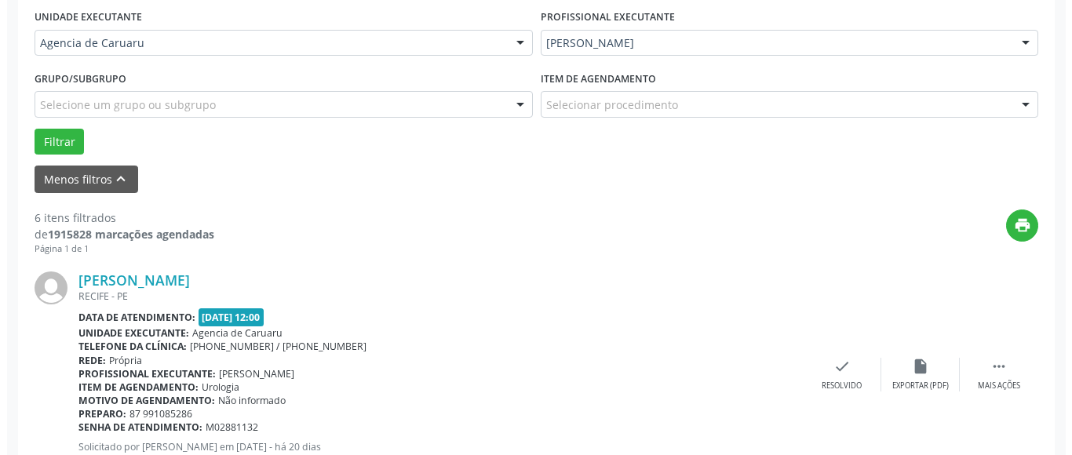
scroll to position [466, 0]
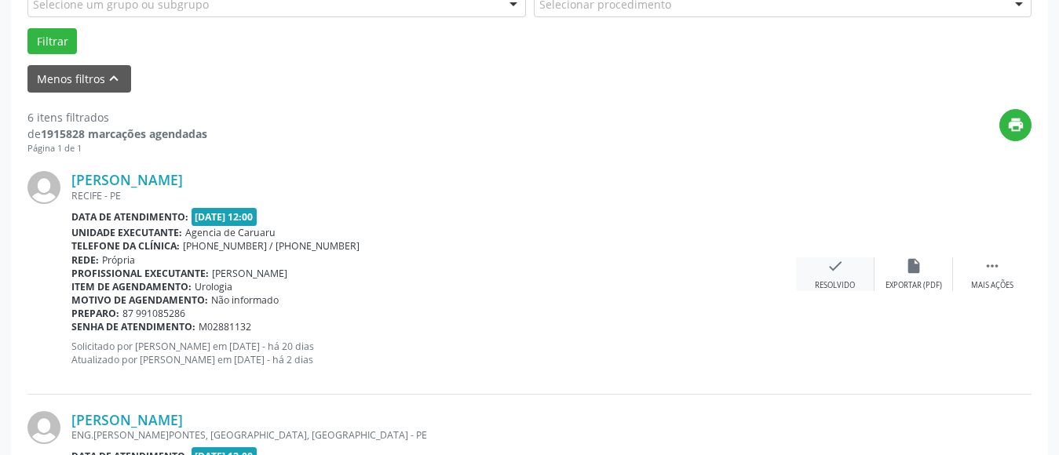
click at [829, 279] on div "check Resolvido" at bounding box center [835, 274] width 78 height 34
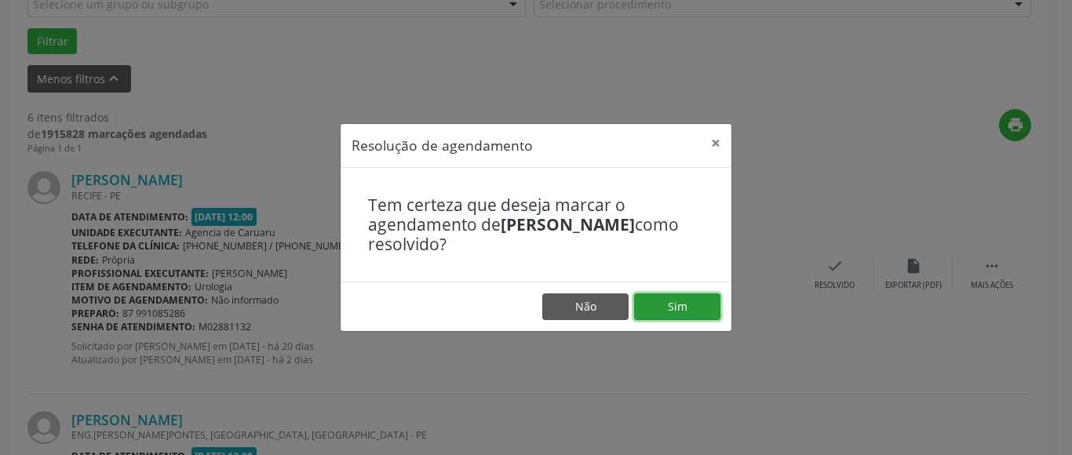
click at [696, 316] on button "Sim" at bounding box center [677, 307] width 86 height 27
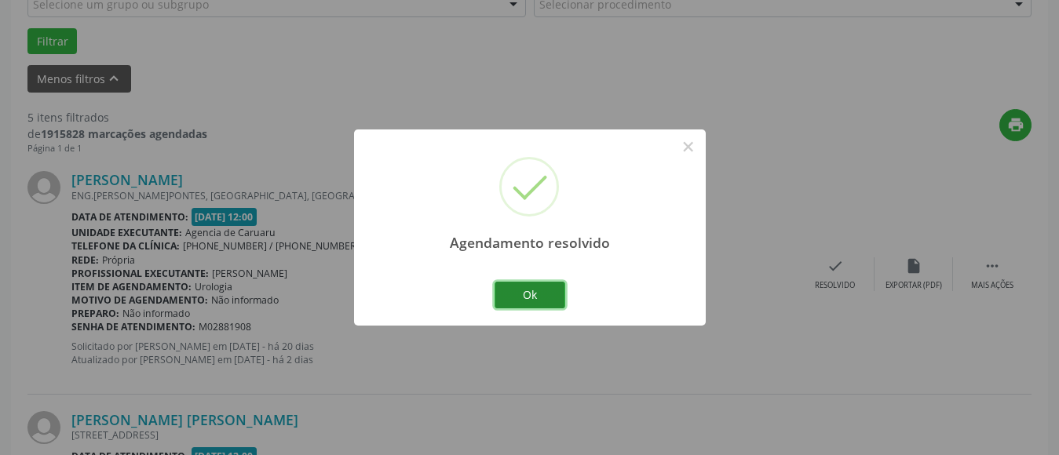
click at [550, 293] on button "Ok" at bounding box center [530, 295] width 71 height 27
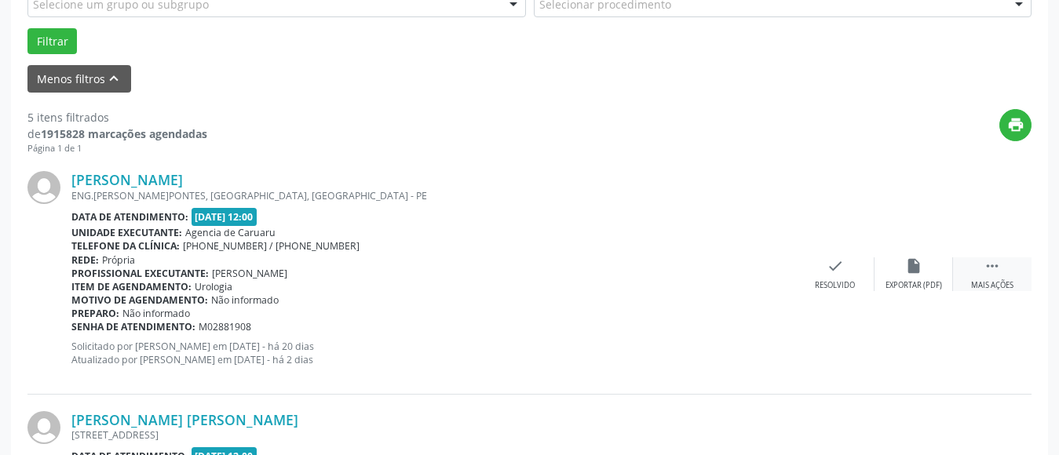
click at [1000, 263] on icon "" at bounding box center [992, 265] width 17 height 17
click at [917, 268] on icon "alarm_off" at bounding box center [913, 265] width 17 height 17
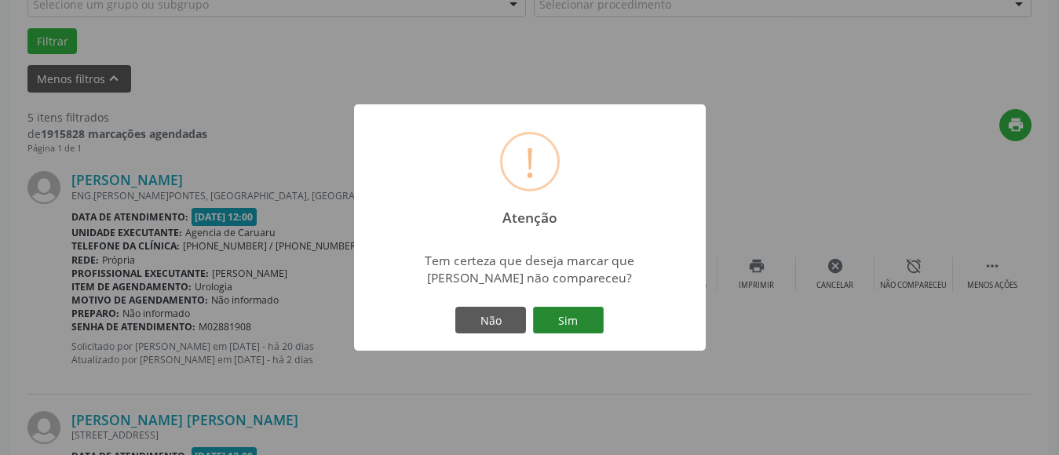
click at [570, 330] on button "Sim" at bounding box center [568, 320] width 71 height 27
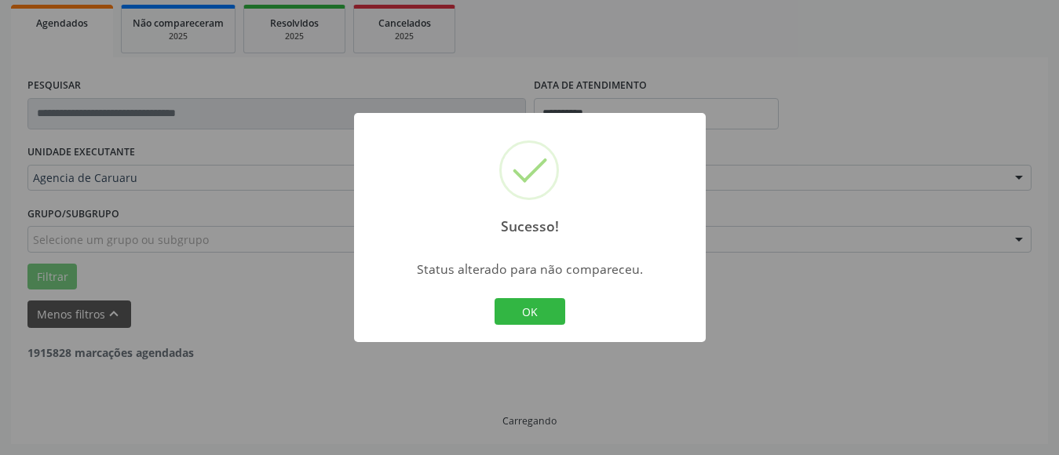
click at [534, 311] on button "OK" at bounding box center [530, 311] width 71 height 27
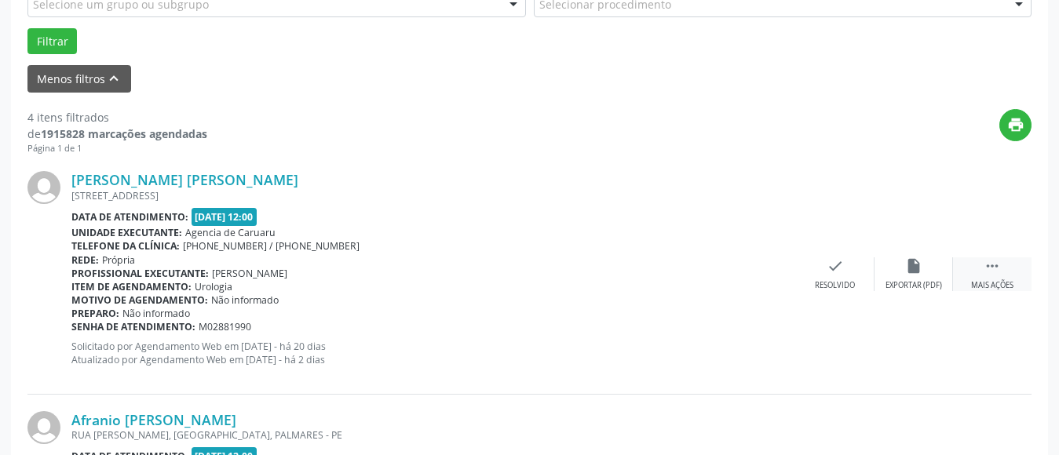
click at [995, 276] on div " Mais ações" at bounding box center [992, 274] width 78 height 34
click at [911, 276] on div "alarm_off Não compareceu" at bounding box center [913, 274] width 78 height 34
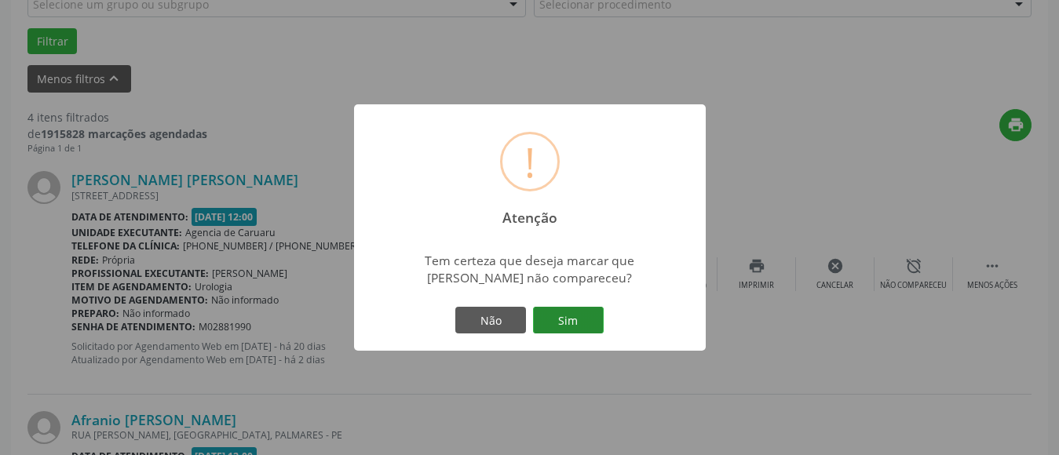
click at [582, 317] on button "Sim" at bounding box center [568, 320] width 71 height 27
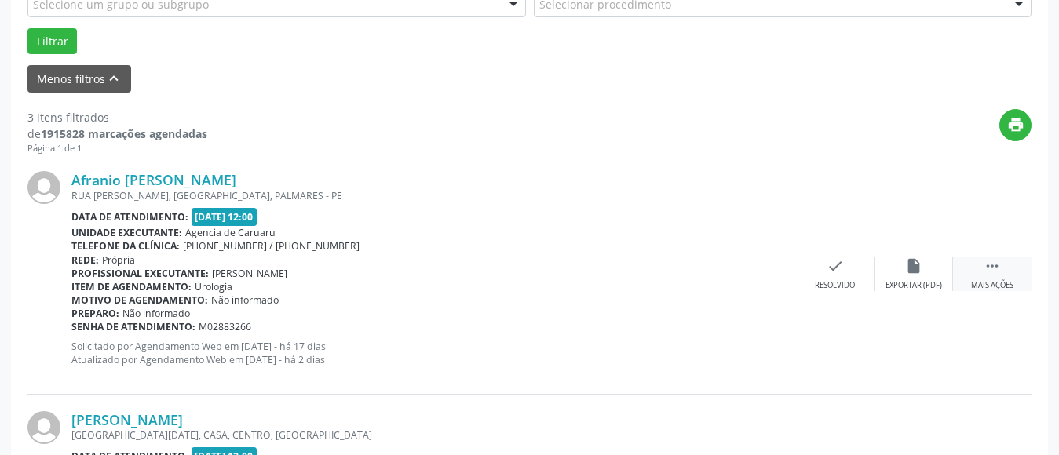
click at [991, 266] on icon "" at bounding box center [992, 265] width 17 height 17
click at [918, 272] on icon "alarm_off" at bounding box center [913, 265] width 17 height 17
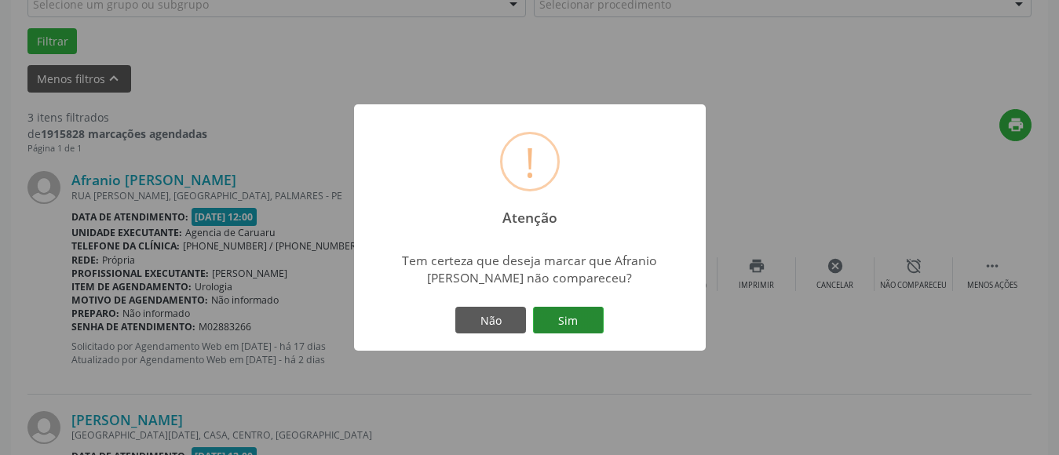
click at [568, 317] on button "Sim" at bounding box center [568, 320] width 71 height 27
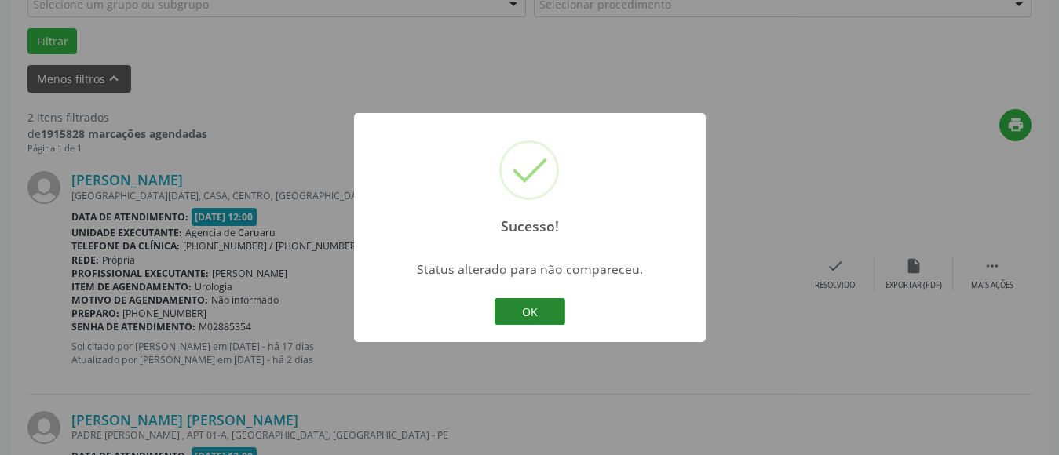
click at [542, 310] on button "OK" at bounding box center [530, 311] width 71 height 27
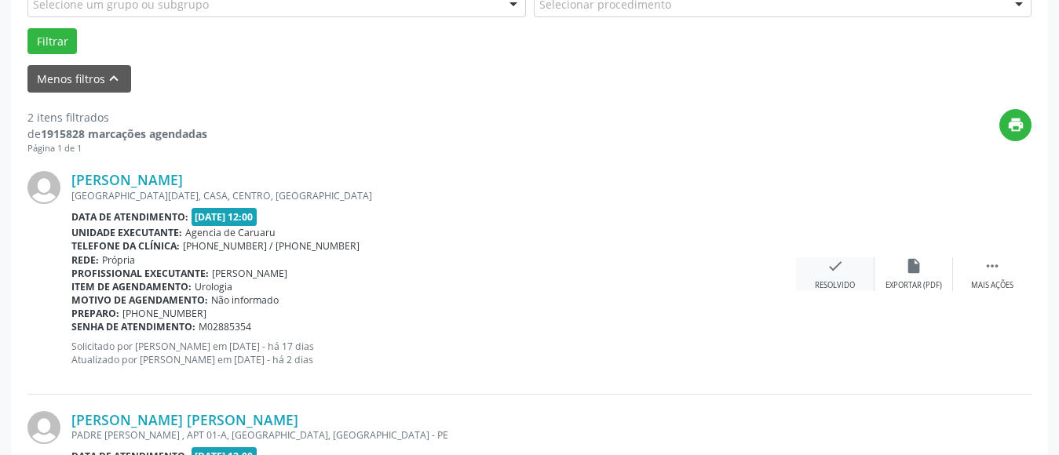
click at [844, 275] on div "check Resolvido" at bounding box center [835, 274] width 78 height 34
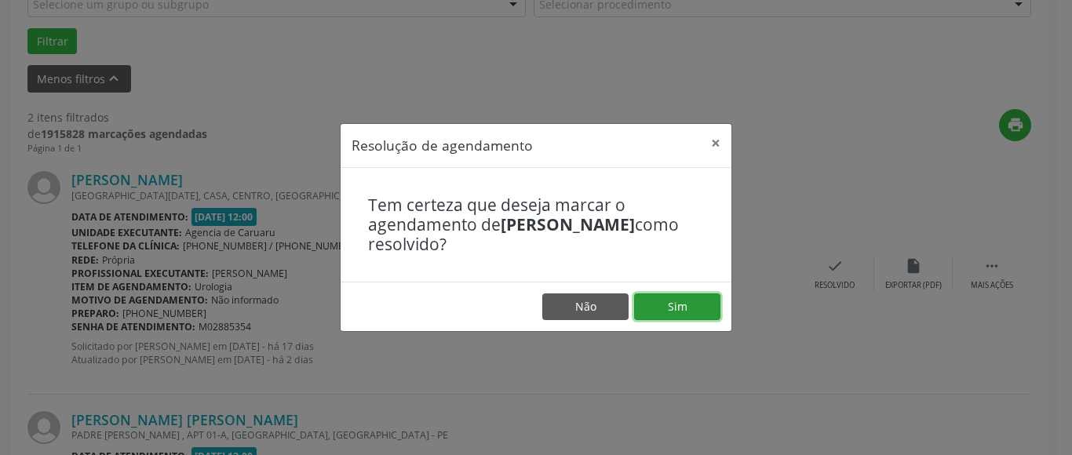
click at [667, 297] on button "Sim" at bounding box center [677, 307] width 86 height 27
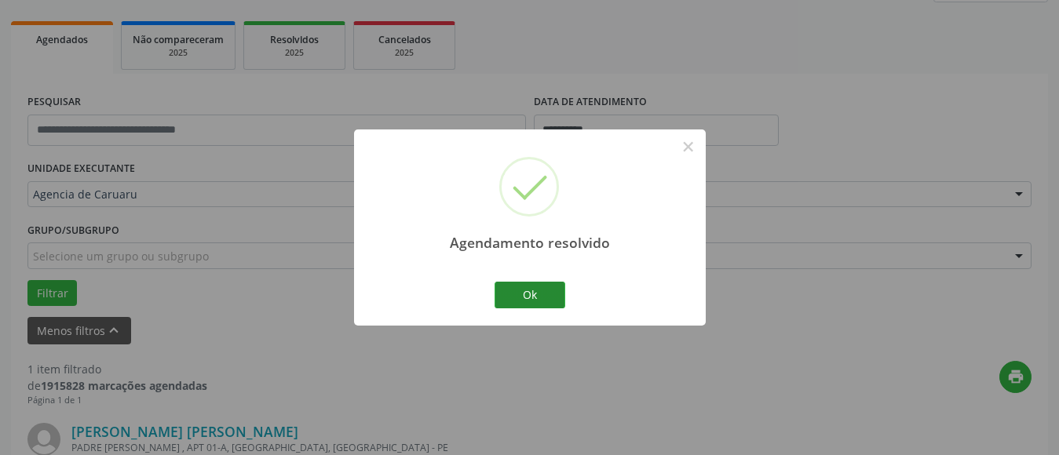
scroll to position [432, 0]
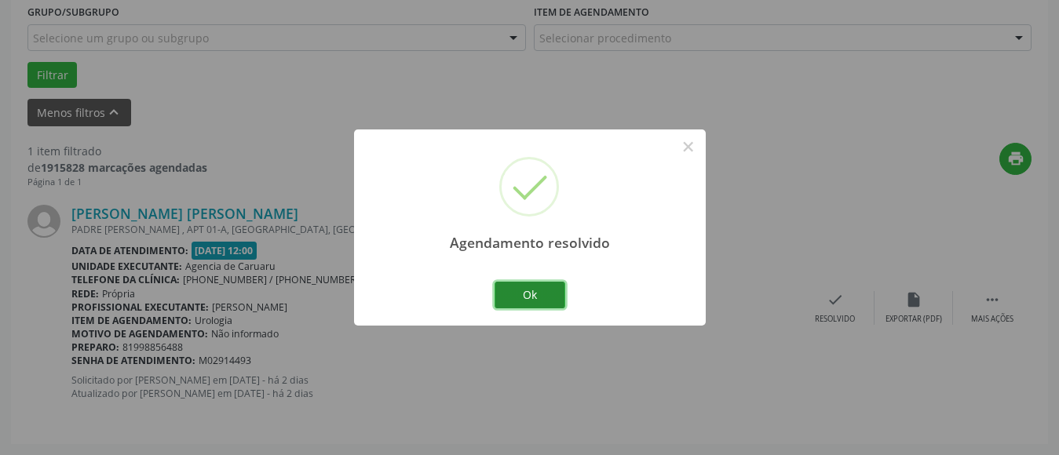
click at [527, 291] on button "Ok" at bounding box center [530, 295] width 71 height 27
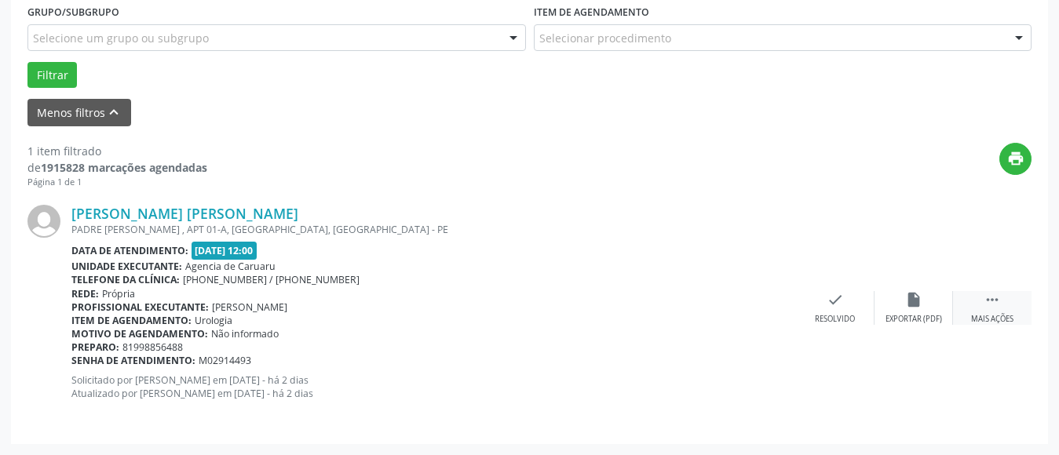
click at [991, 301] on icon "" at bounding box center [992, 299] width 17 height 17
click at [910, 306] on icon "alarm_off" at bounding box center [913, 299] width 17 height 17
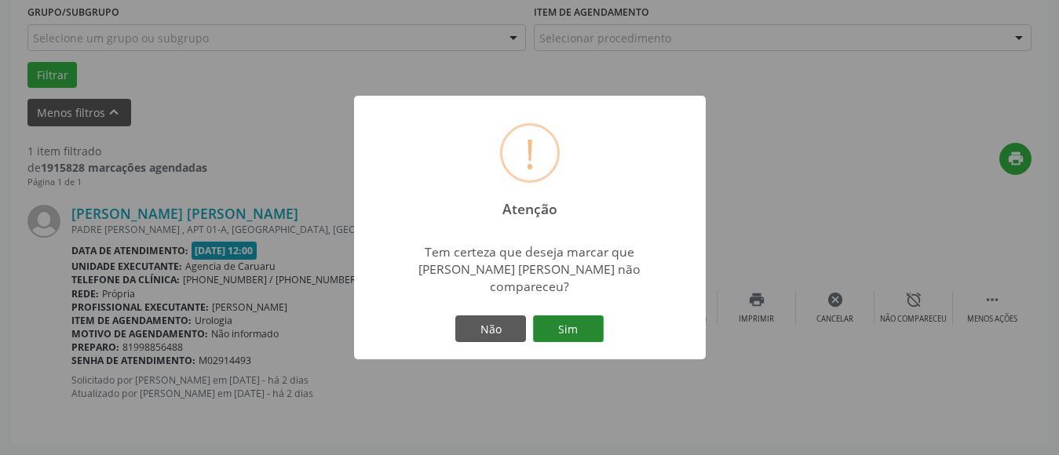
click at [580, 323] on button "Sim" at bounding box center [568, 329] width 71 height 27
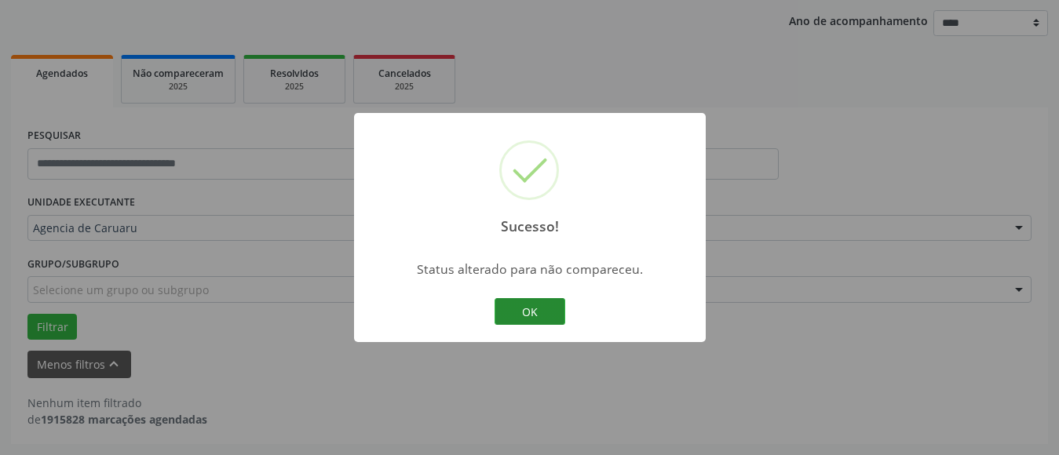
scroll to position [180, 0]
click at [539, 314] on button "OK" at bounding box center [530, 311] width 71 height 27
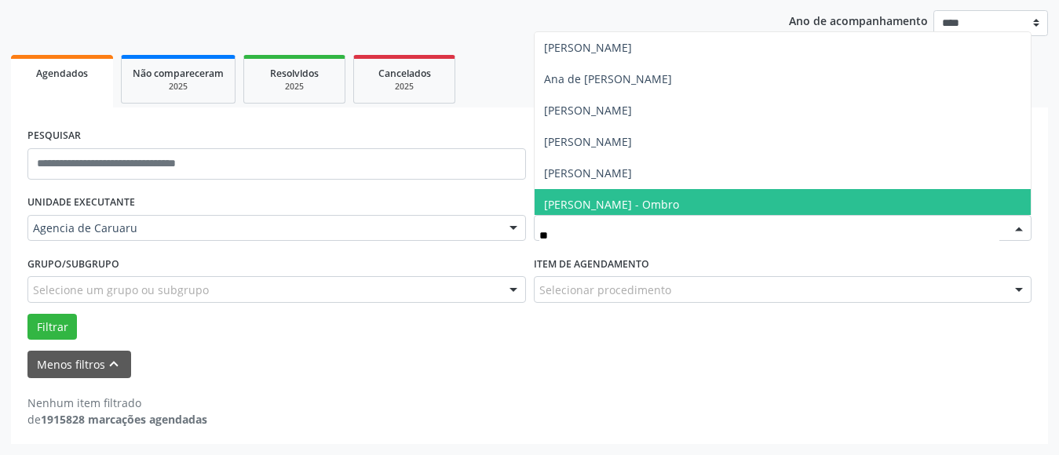
type input "*"
type input "***"
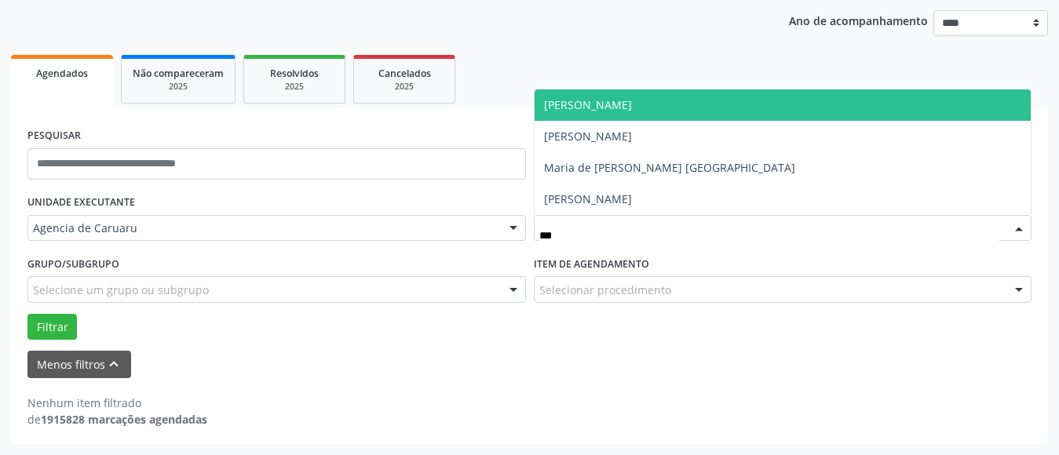
click at [632, 101] on span "[PERSON_NAME]" at bounding box center [588, 104] width 88 height 15
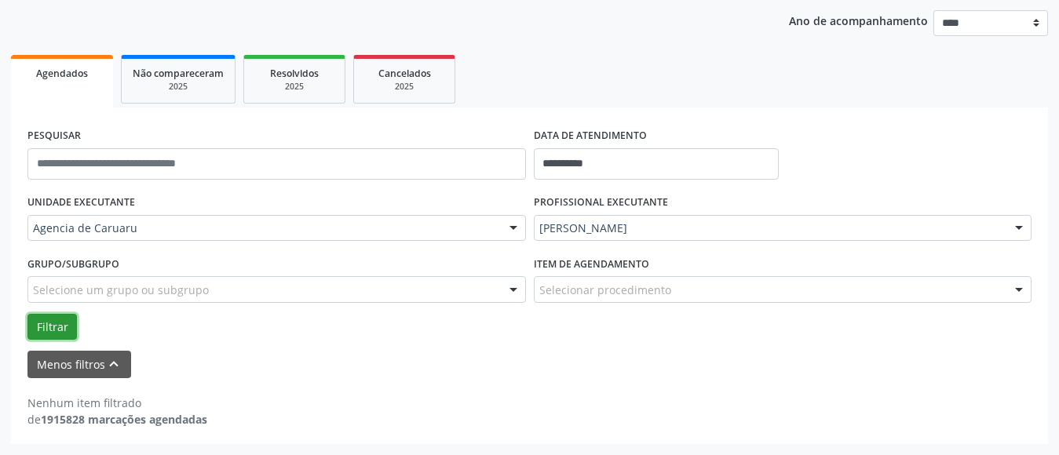
click at [59, 330] on button "Filtrar" at bounding box center [51, 327] width 49 height 27
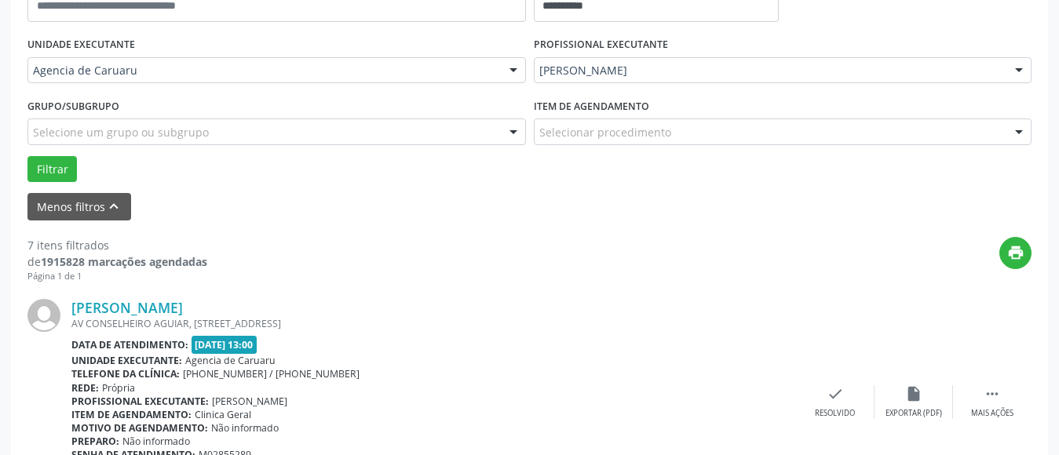
scroll to position [415, 0]
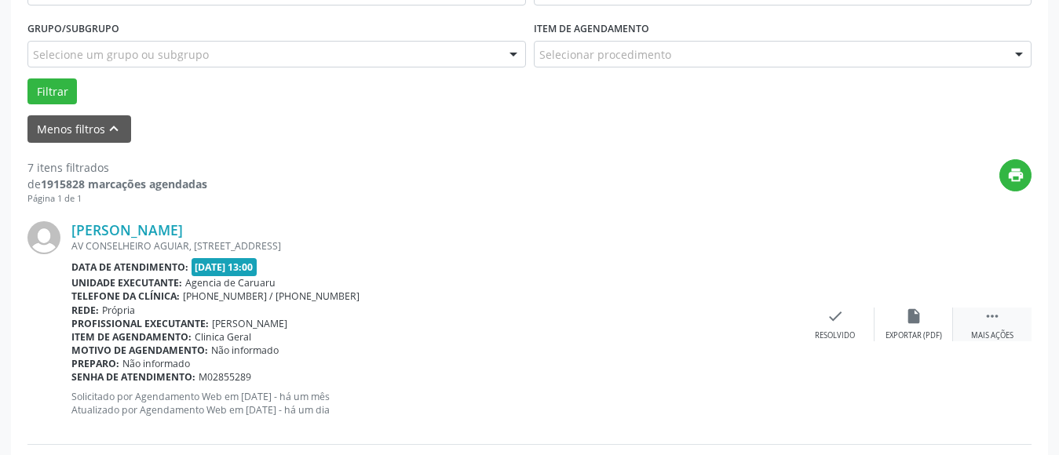
click at [995, 325] on div " Mais ações" at bounding box center [992, 325] width 78 height 34
click at [917, 323] on icon "alarm_off" at bounding box center [913, 316] width 17 height 17
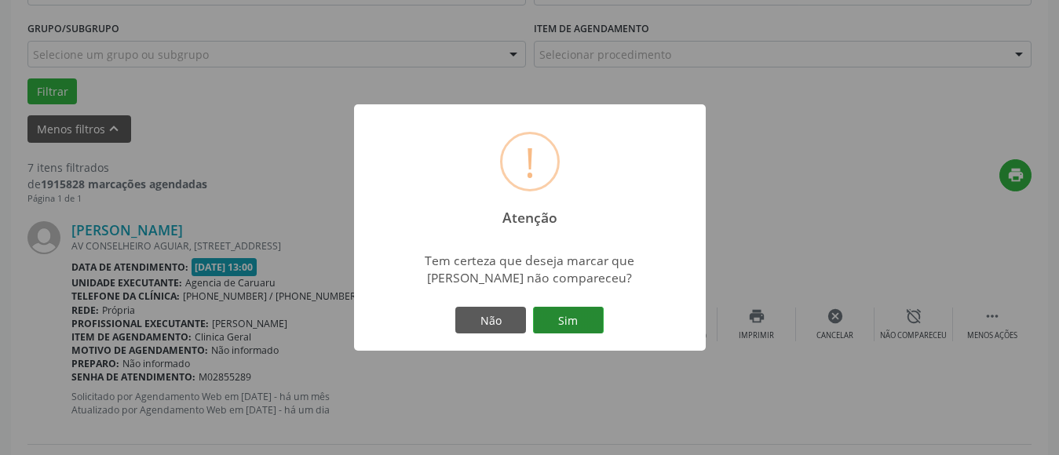
click at [557, 315] on button "Sim" at bounding box center [568, 320] width 71 height 27
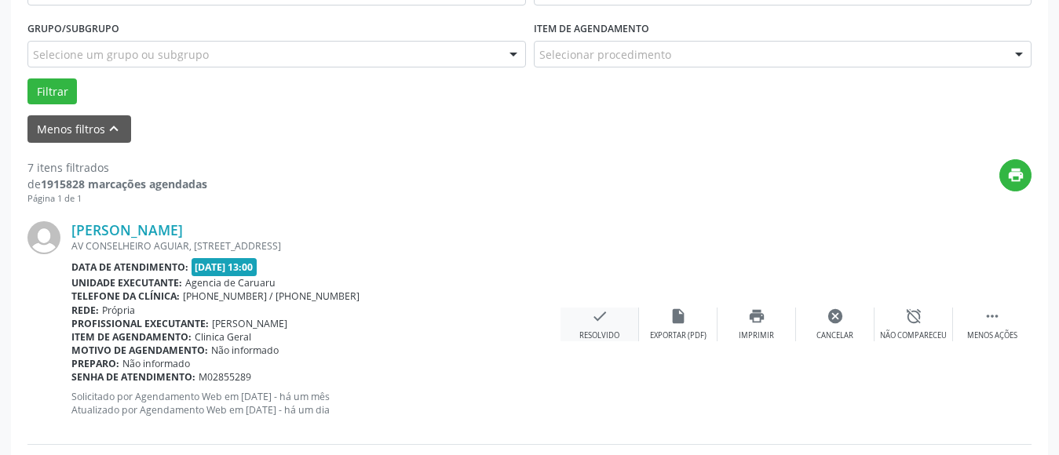
scroll to position [230, 0]
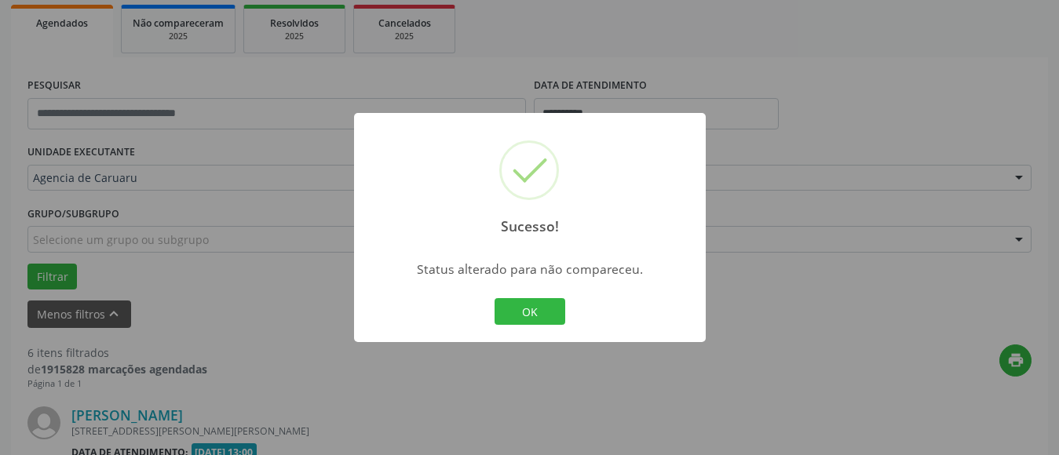
click at [539, 320] on button "OK" at bounding box center [530, 311] width 71 height 27
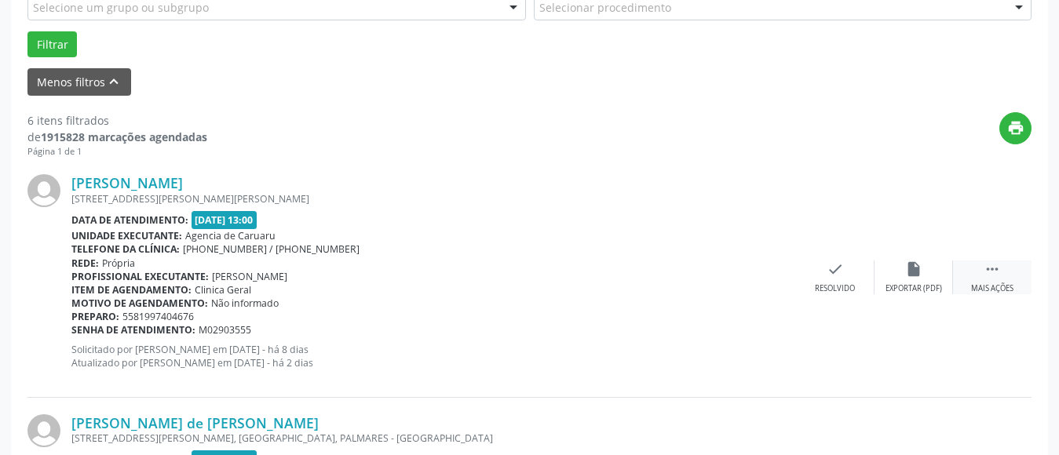
scroll to position [466, 0]
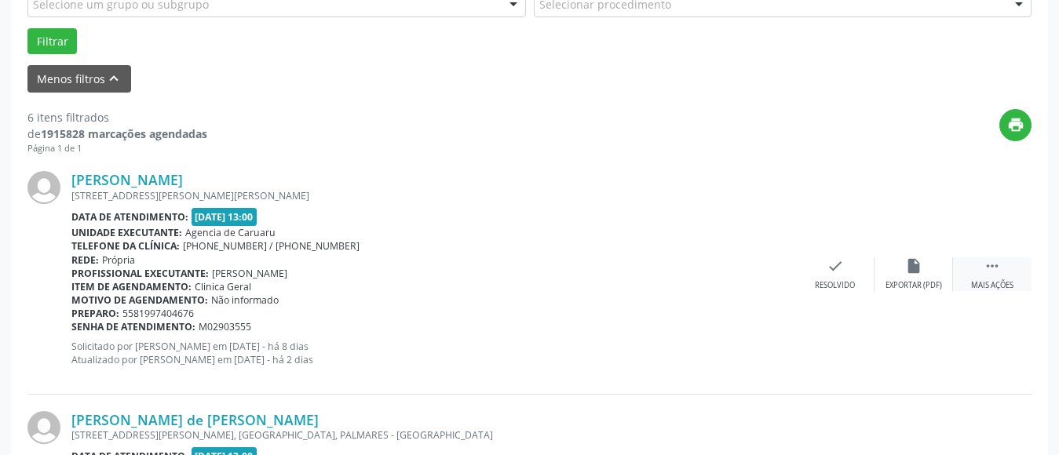
click at [999, 272] on icon "" at bounding box center [992, 265] width 17 height 17
click at [913, 280] on div "Não compareceu" at bounding box center [913, 285] width 67 height 11
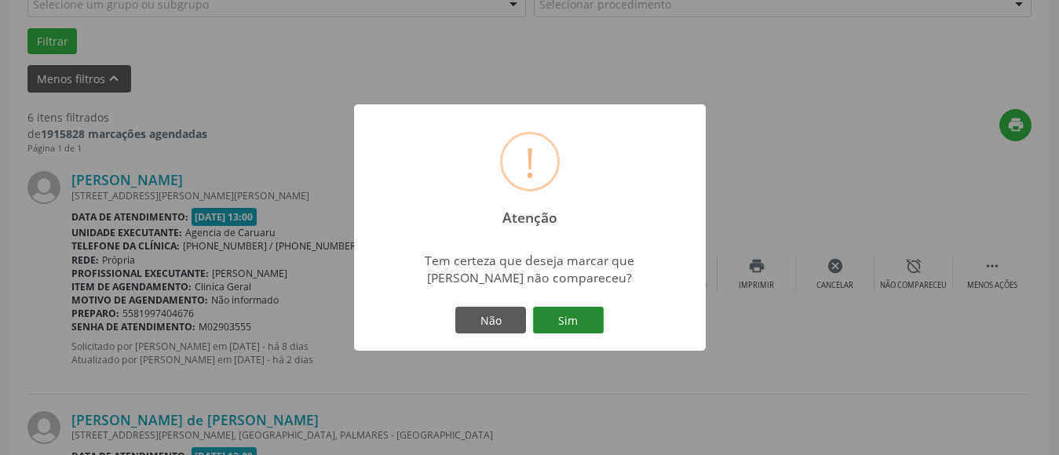
click at [565, 316] on button "Sim" at bounding box center [568, 320] width 71 height 27
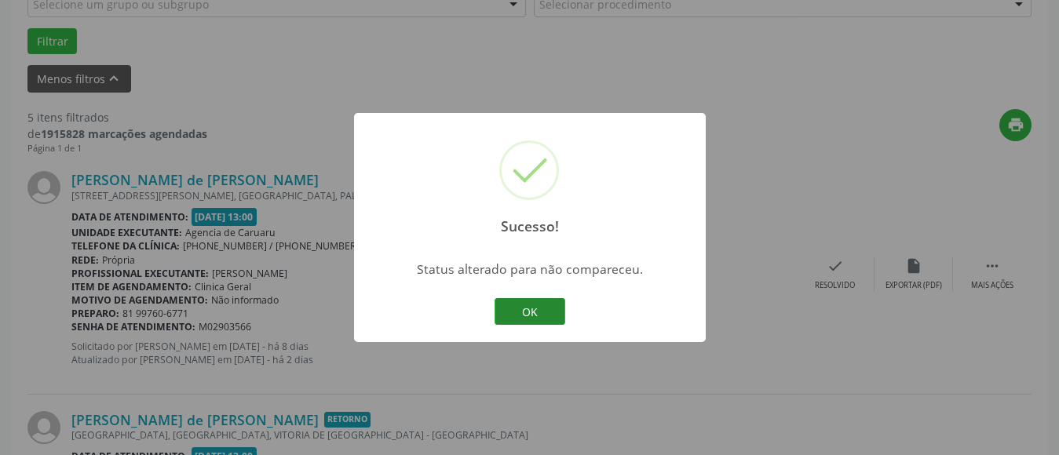
click at [524, 305] on button "OK" at bounding box center [530, 311] width 71 height 27
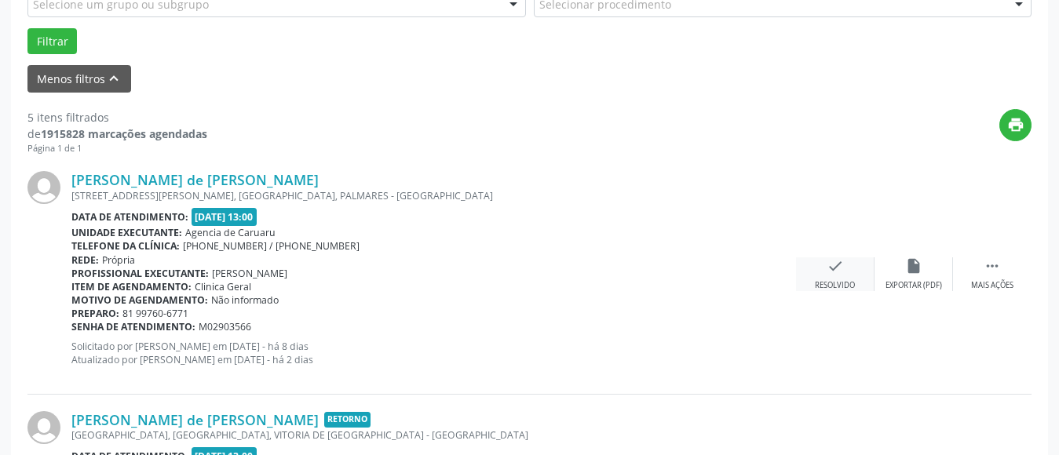
click at [845, 285] on div "Resolvido" at bounding box center [835, 285] width 40 height 11
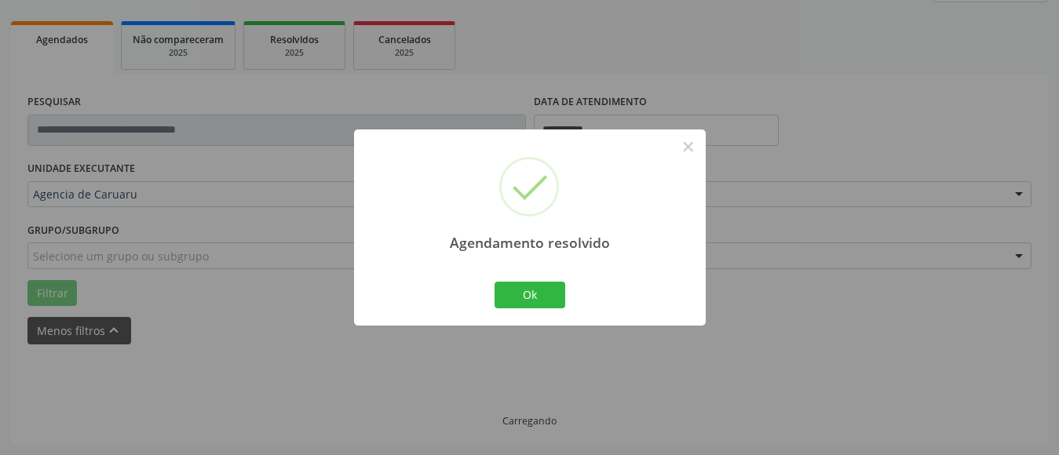
scroll to position [230, 0]
click at [545, 287] on button "Ok" at bounding box center [530, 295] width 71 height 27
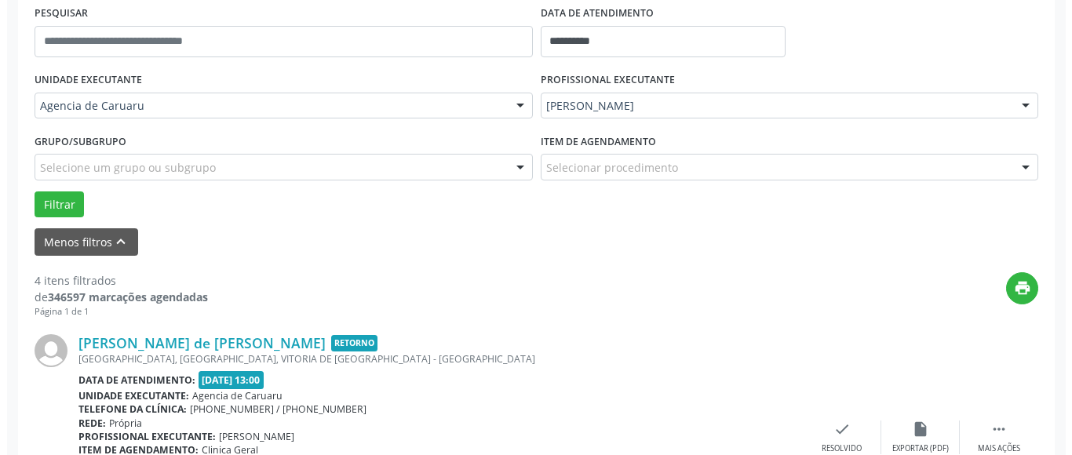
scroll to position [387, 0]
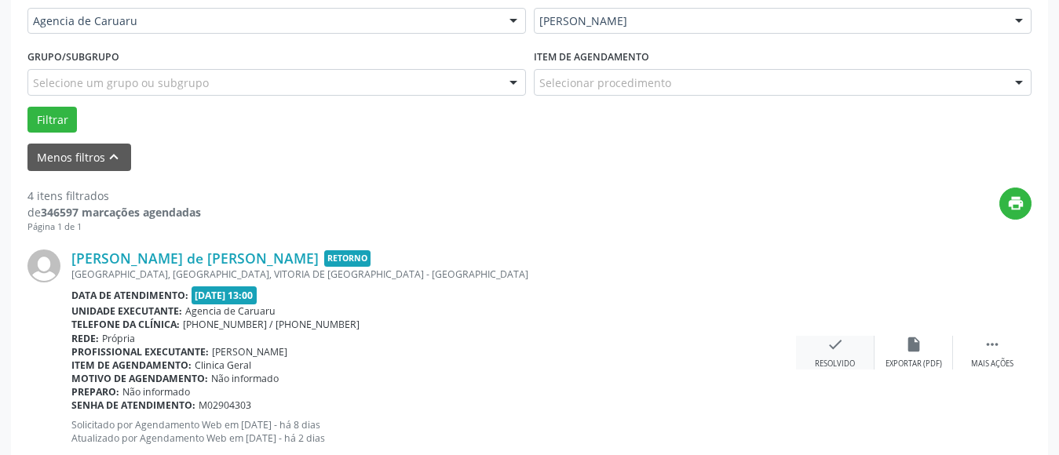
click at [835, 343] on icon "check" at bounding box center [835, 344] width 17 height 17
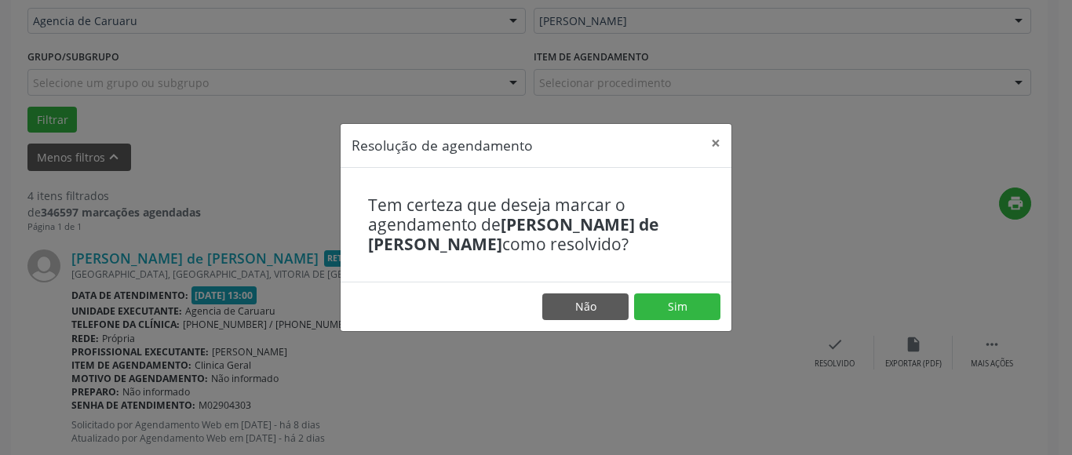
click at [673, 291] on footer "Não Sim" at bounding box center [536, 306] width 391 height 49
click at [673, 298] on button "Sim" at bounding box center [677, 307] width 86 height 27
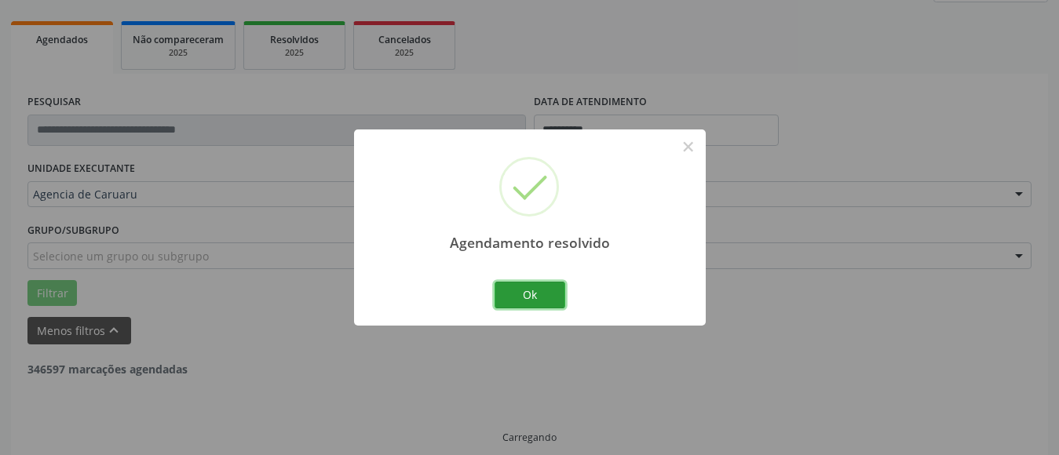
scroll to position [230, 0]
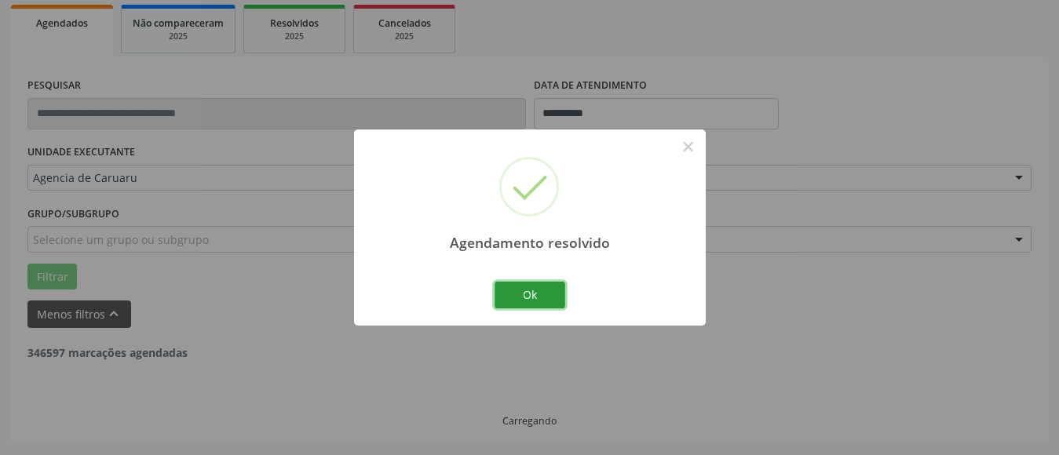
click at [539, 291] on button "Ok" at bounding box center [530, 295] width 71 height 27
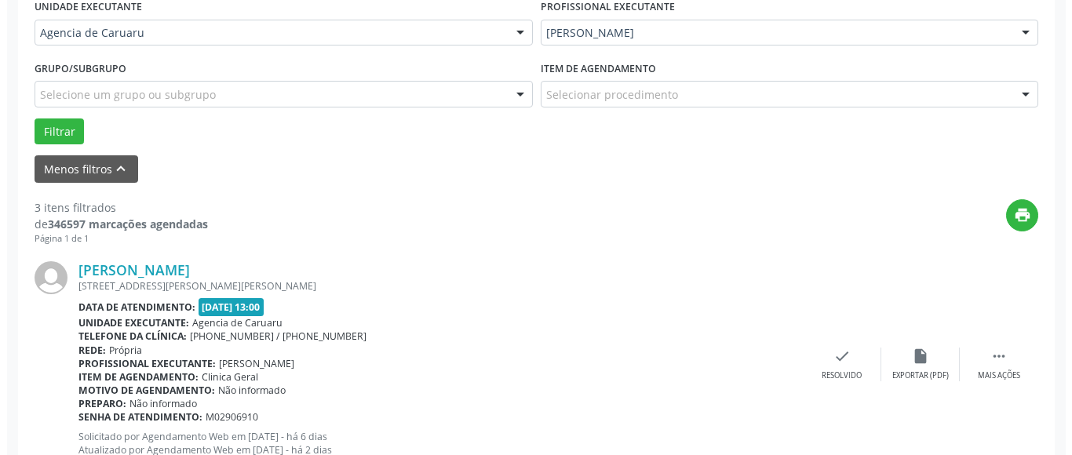
scroll to position [387, 0]
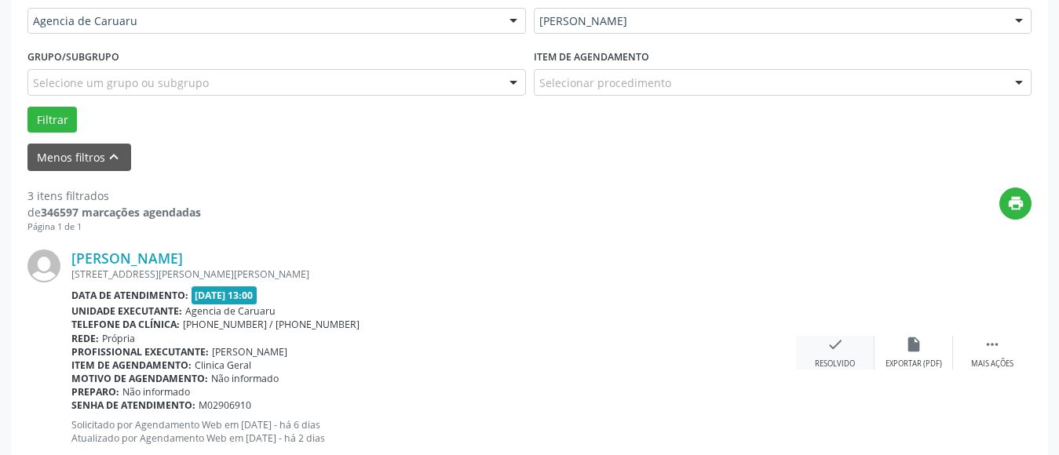
click at [841, 359] on div "Resolvido" at bounding box center [835, 364] width 40 height 11
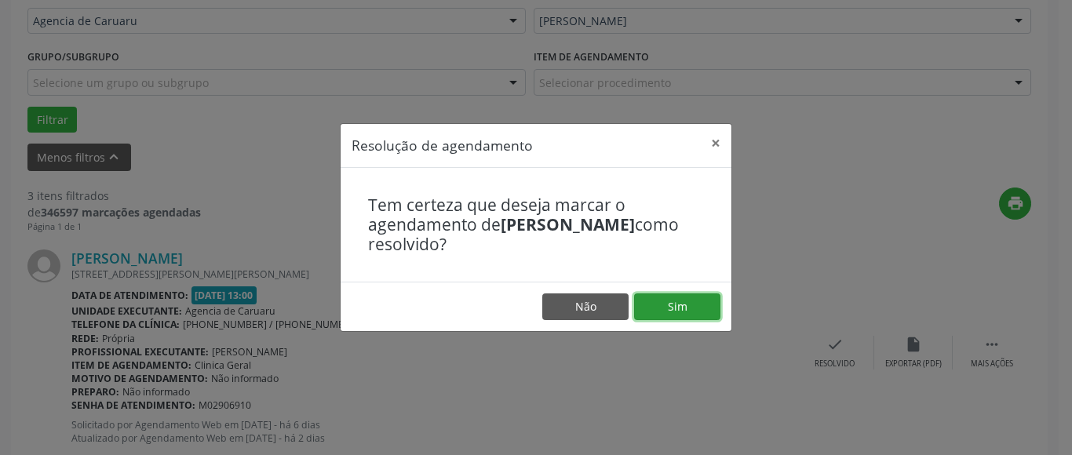
click at [692, 314] on button "Sim" at bounding box center [677, 307] width 86 height 27
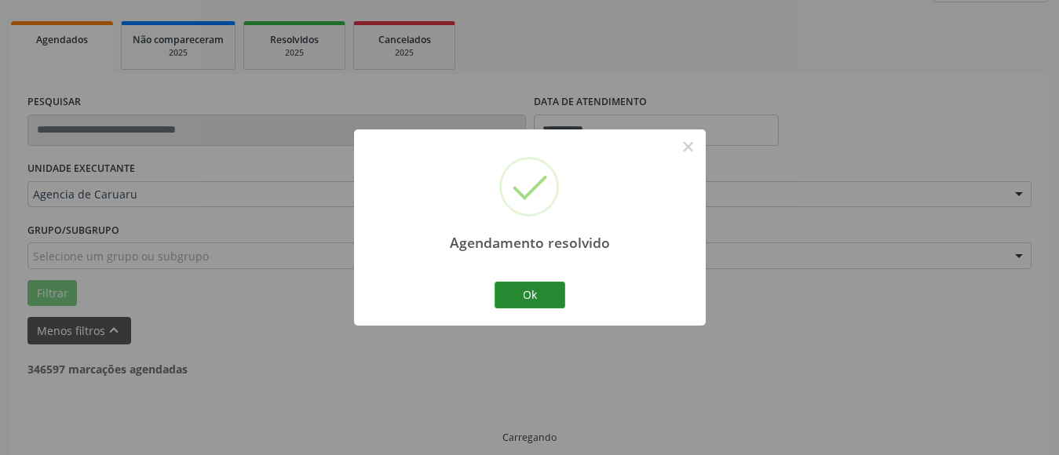
scroll to position [230, 0]
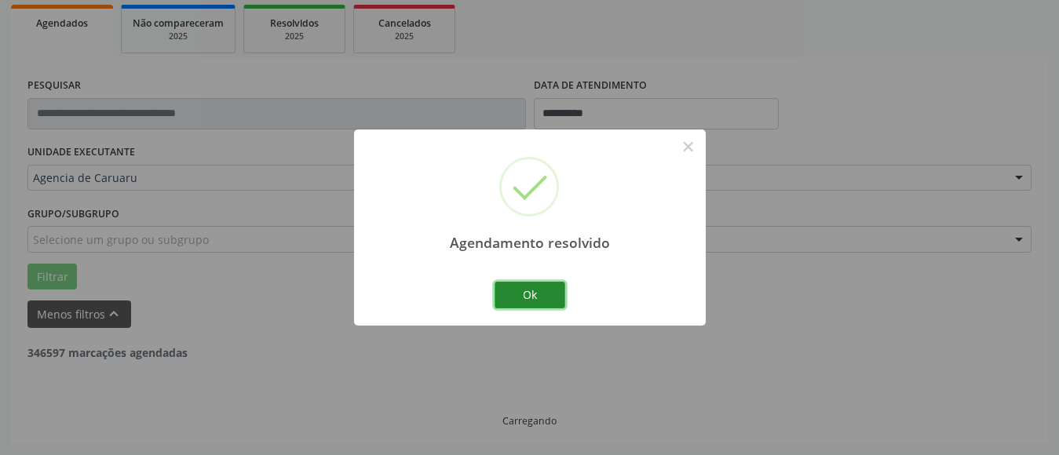
click at [540, 298] on button "Ok" at bounding box center [530, 295] width 71 height 27
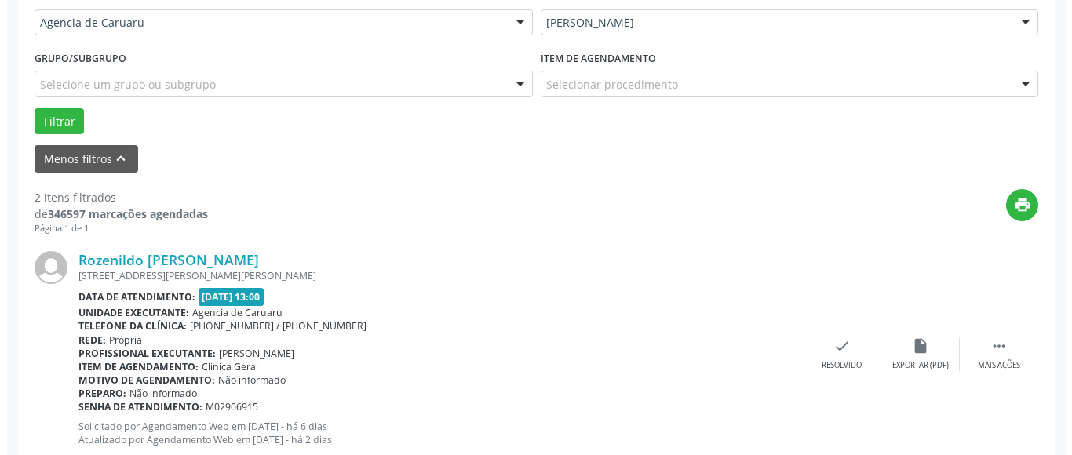
scroll to position [387, 0]
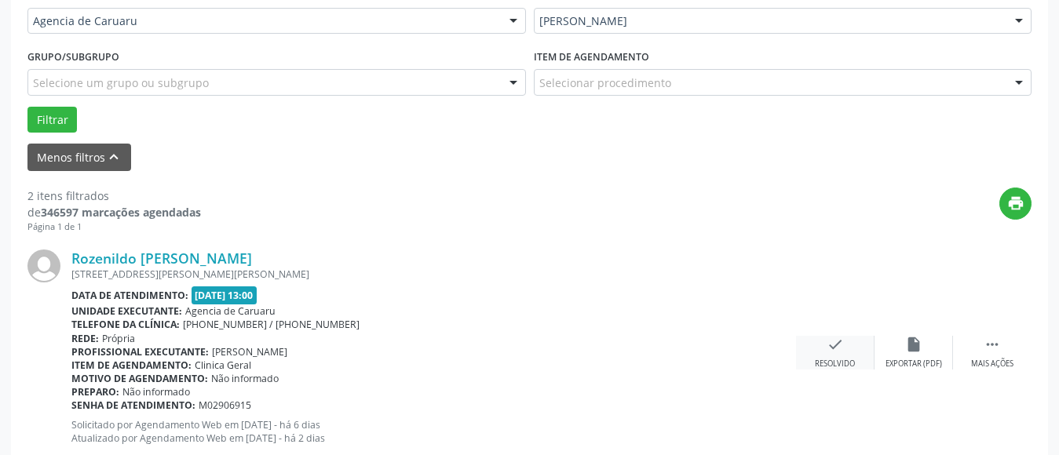
click at [836, 356] on div "check Resolvido" at bounding box center [835, 353] width 78 height 34
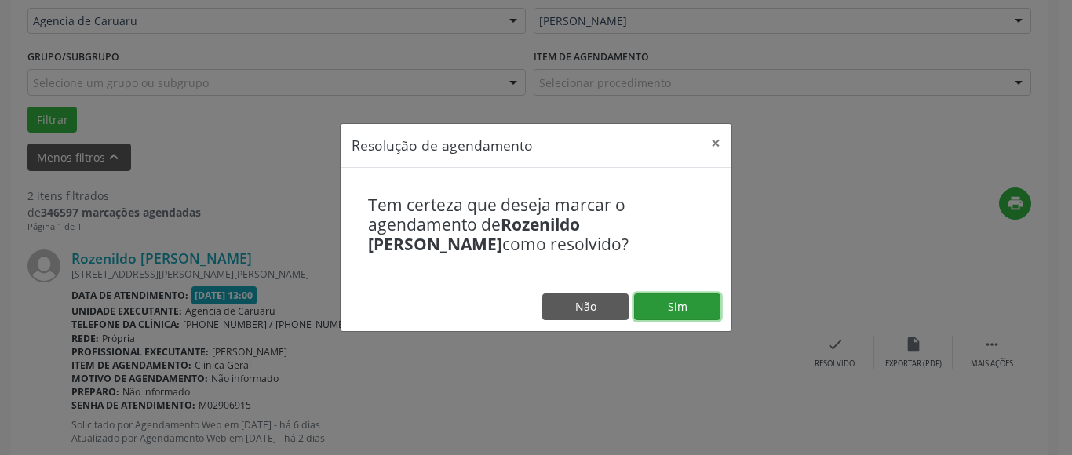
click at [685, 310] on button "Sim" at bounding box center [677, 307] width 86 height 27
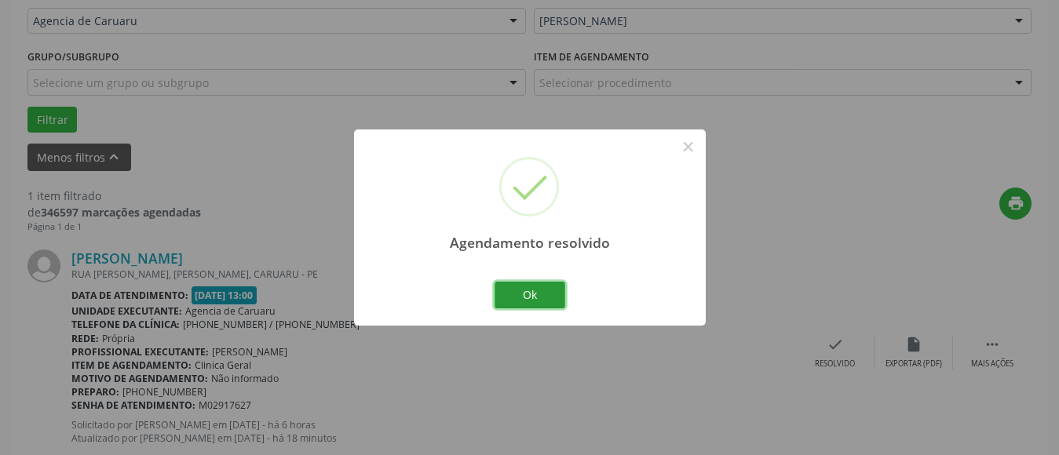
click at [520, 291] on button "Ok" at bounding box center [530, 295] width 71 height 27
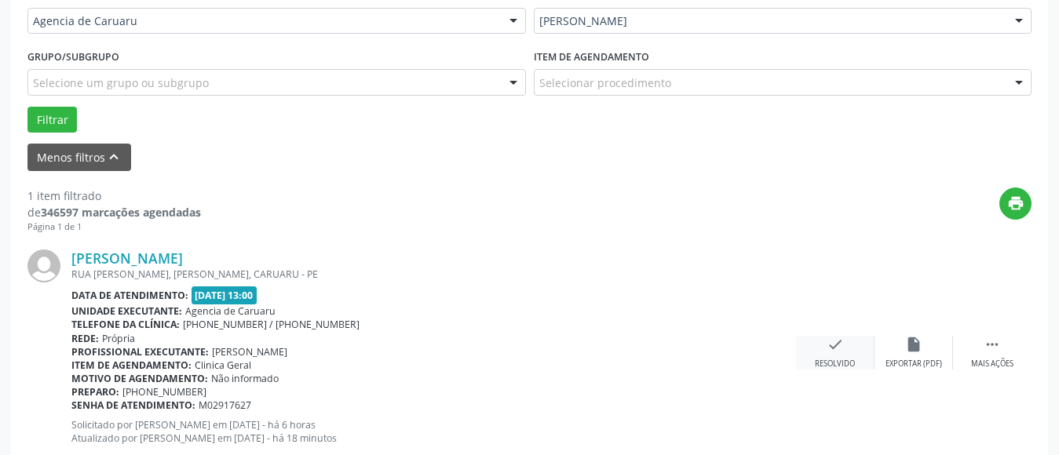
click at [831, 351] on icon "check" at bounding box center [835, 344] width 17 height 17
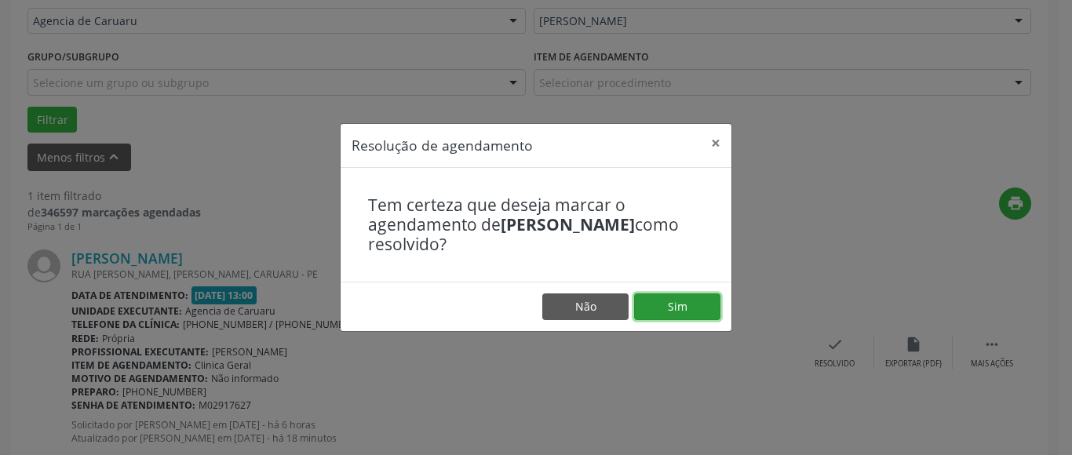
click at [667, 300] on button "Sim" at bounding box center [677, 307] width 86 height 27
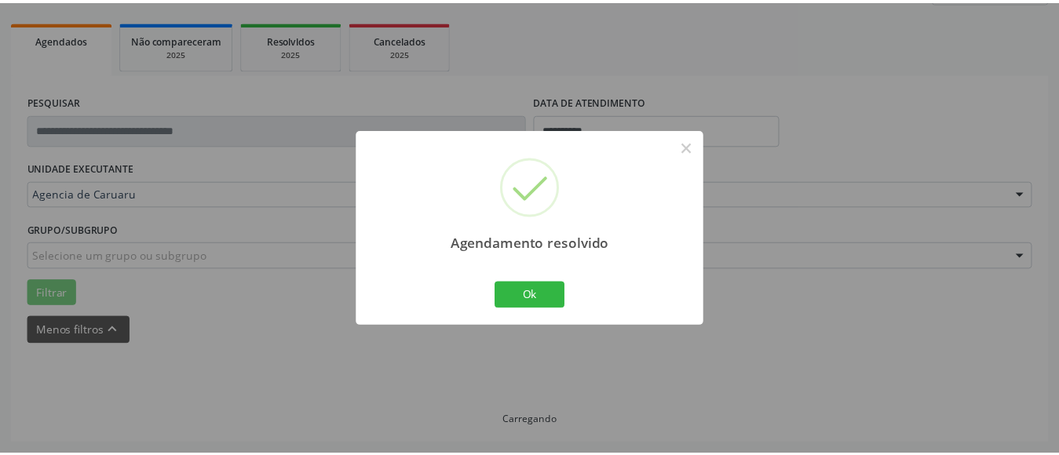
scroll to position [180, 0]
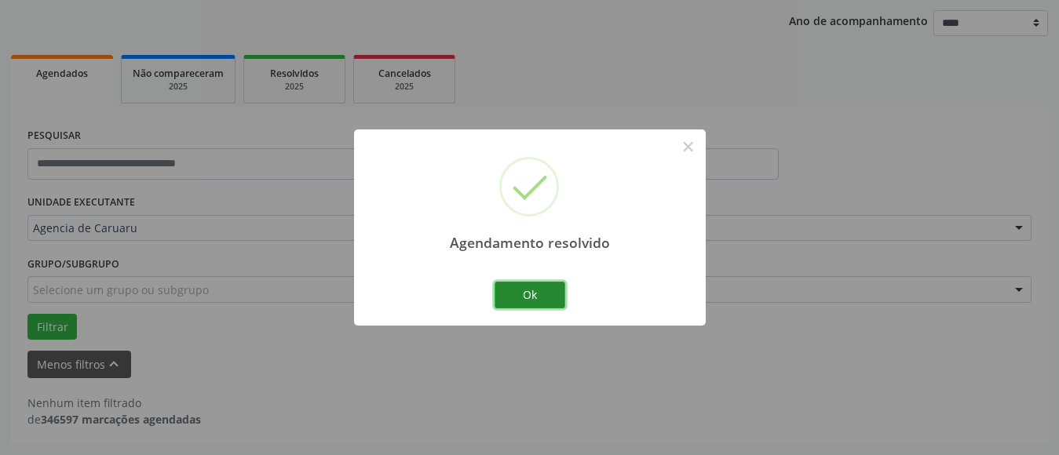
click at [535, 289] on button "Ok" at bounding box center [530, 295] width 71 height 27
